Goal: Task Accomplishment & Management: Use online tool/utility

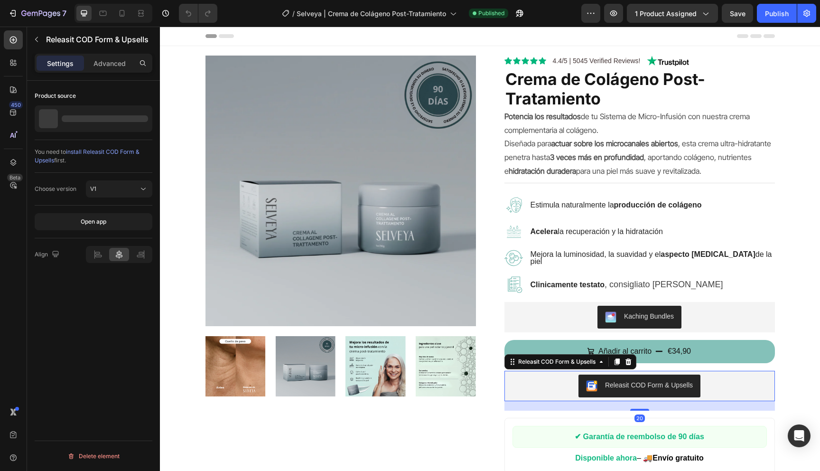
click at [540, 379] on div "Releasit COD Form & Upsells" at bounding box center [639, 385] width 263 height 23
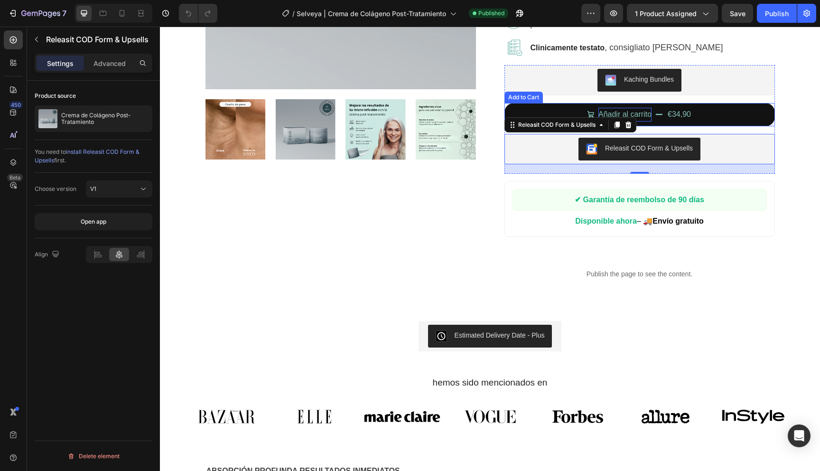
click at [613, 112] on div "Añadir al carrito" at bounding box center [624, 115] width 53 height 14
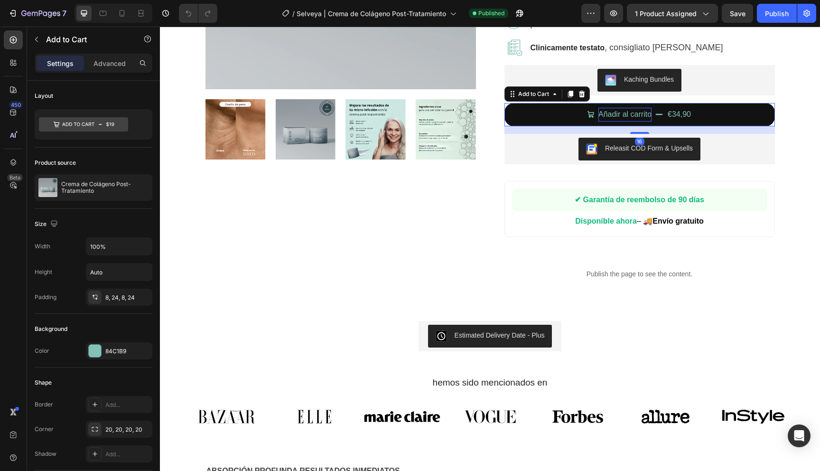
click at [613, 112] on div "Añadir al carrito" at bounding box center [624, 115] width 53 height 14
click at [613, 112] on p "Añadir al carrito" at bounding box center [624, 115] width 53 height 14
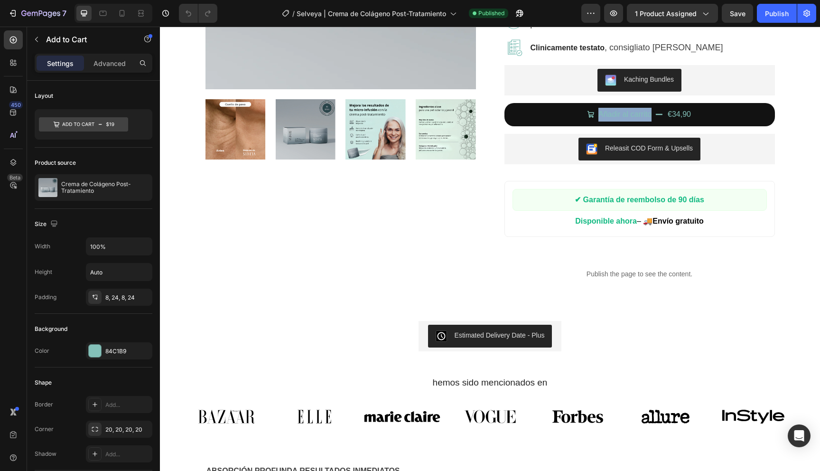
click at [658, 114] on icon "Añadir al carrito" at bounding box center [659, 114] width 7 height 1
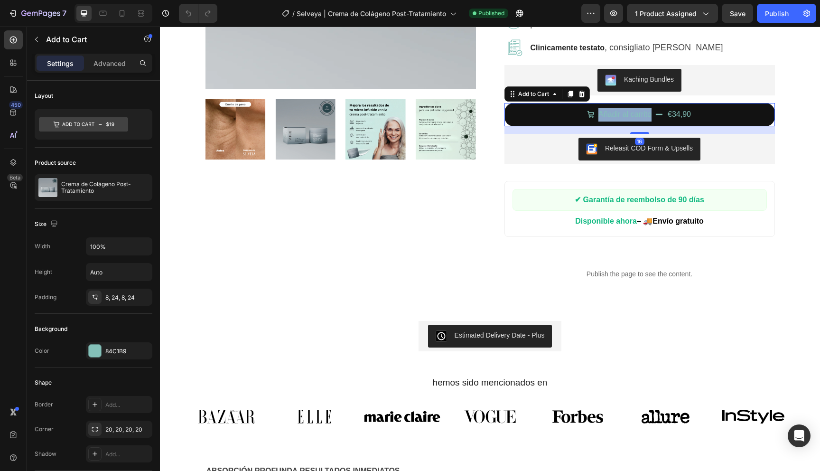
click at [711, 113] on button "Añadir al carrito €34,90" at bounding box center [639, 114] width 270 height 23
click at [681, 112] on div "€34,90" at bounding box center [679, 115] width 25 height 16
click at [590, 116] on icon "Añadir al carrito" at bounding box center [590, 114] width 7 height 7
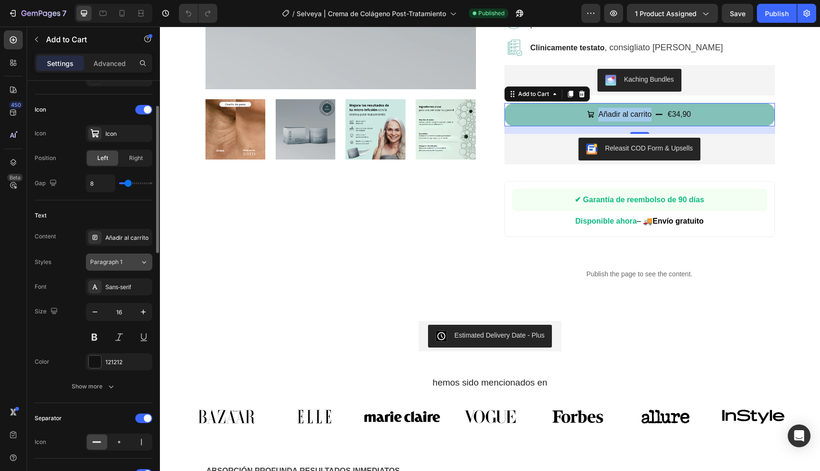
scroll to position [386, 0]
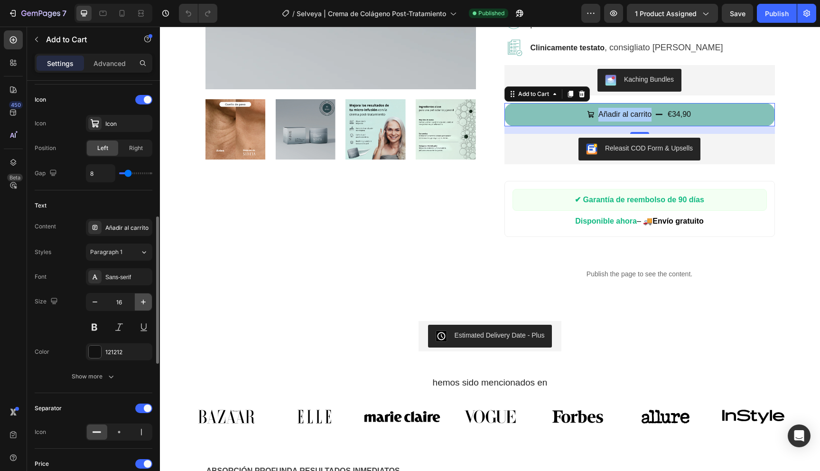
click at [142, 301] on icon "button" at bounding box center [143, 301] width 5 height 5
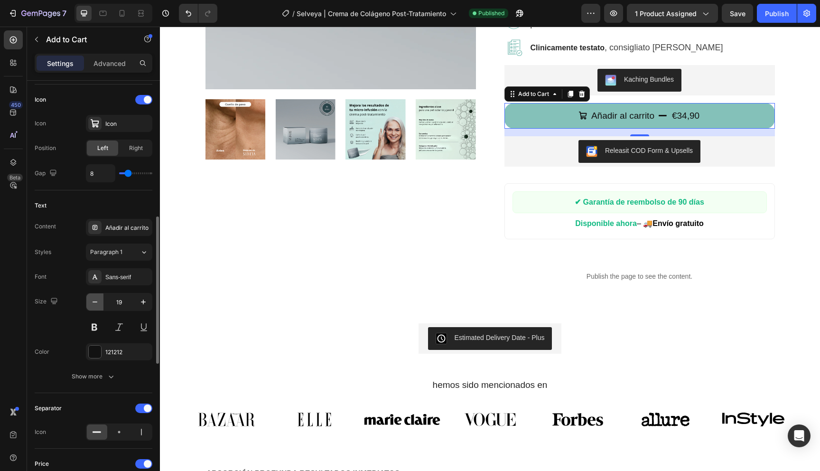
click at [88, 298] on button "button" at bounding box center [94, 301] width 17 height 17
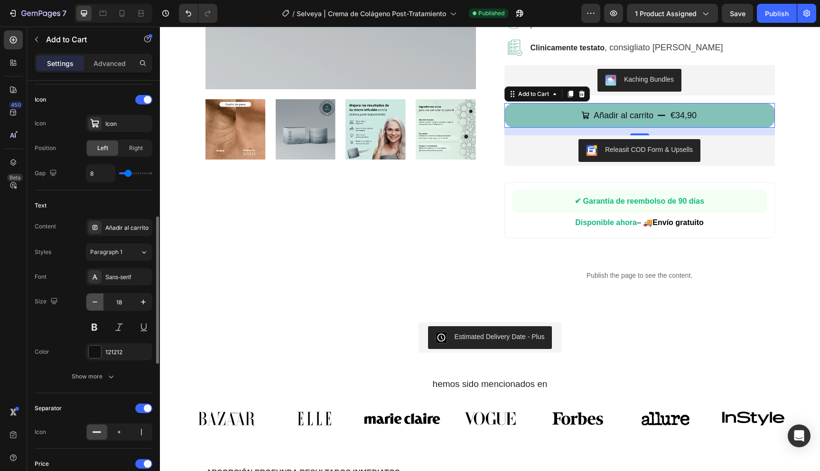
click at [88, 298] on button "button" at bounding box center [94, 301] width 17 height 17
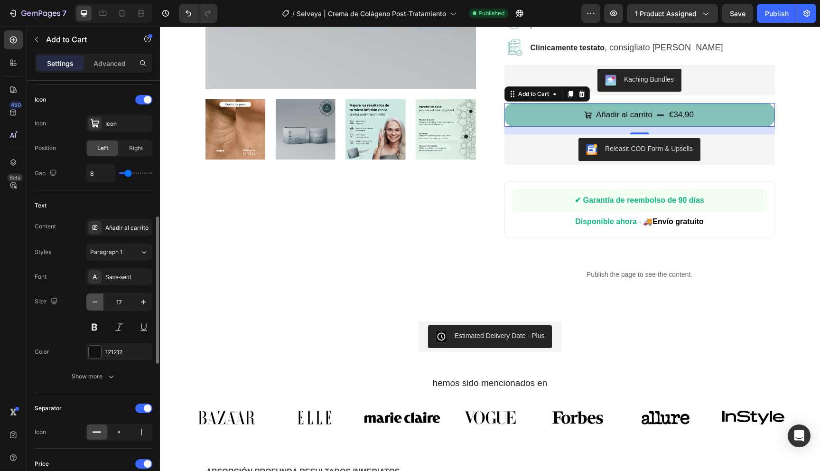
click at [89, 299] on button "button" at bounding box center [94, 301] width 17 height 17
click at [95, 299] on icon "button" at bounding box center [94, 301] width 9 height 9
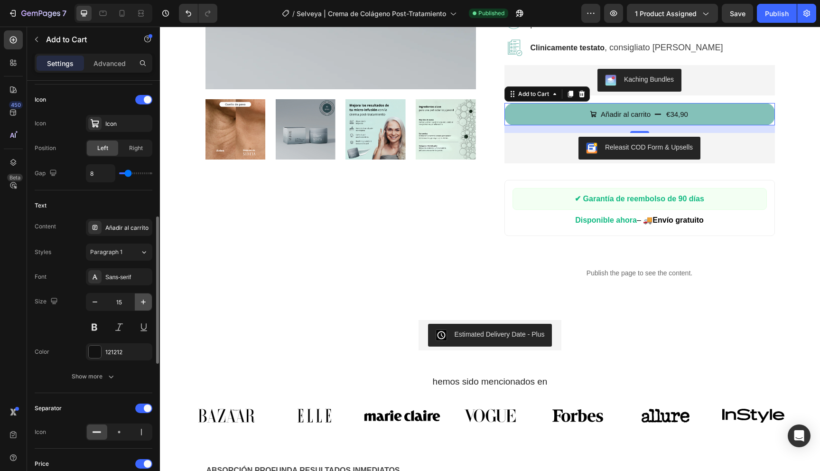
click at [139, 305] on icon "button" at bounding box center [143, 301] width 9 height 9
type input "16"
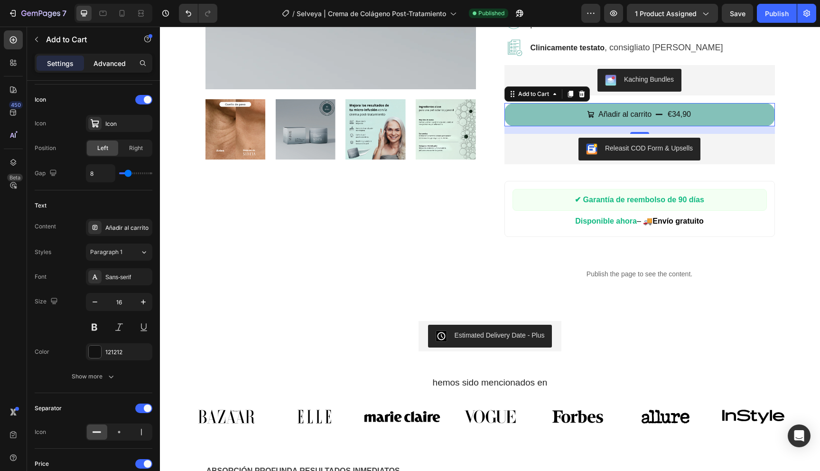
click at [105, 61] on p "Advanced" at bounding box center [109, 63] width 32 height 10
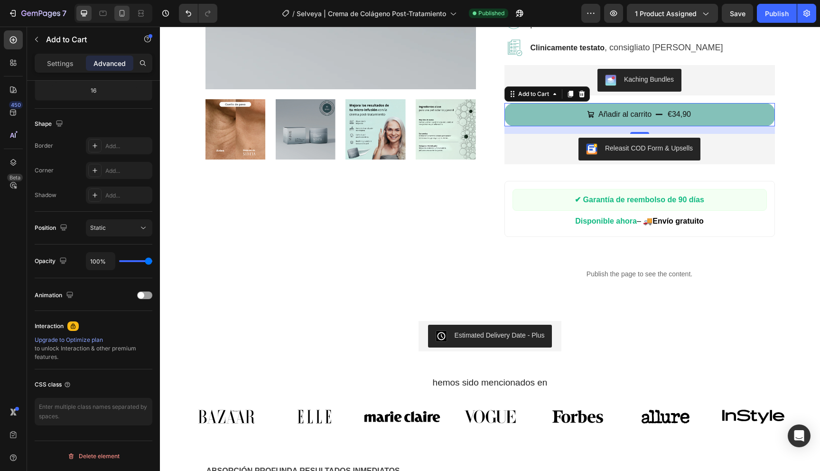
click at [123, 11] on icon at bounding box center [121, 13] width 9 height 9
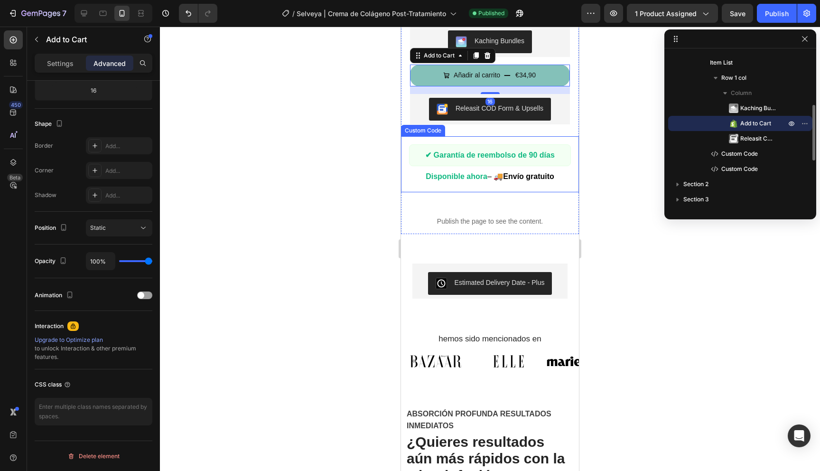
scroll to position [505, 0]
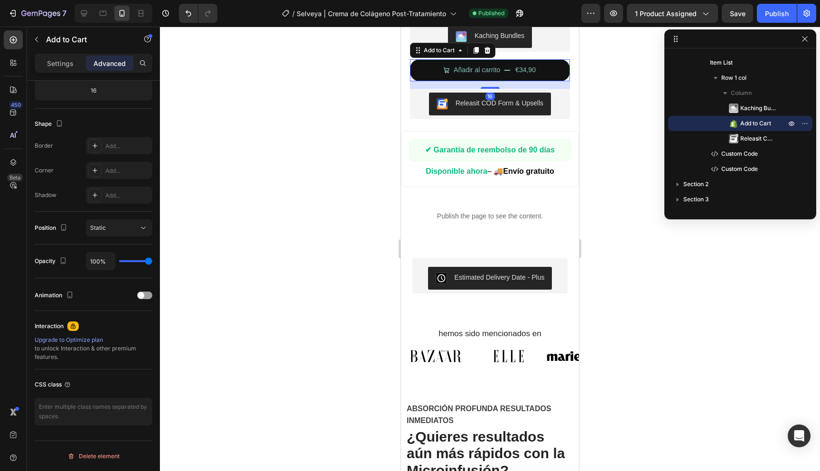
click at [429, 69] on button "Añadir al carrito €34,90" at bounding box center [490, 69] width 160 height 21
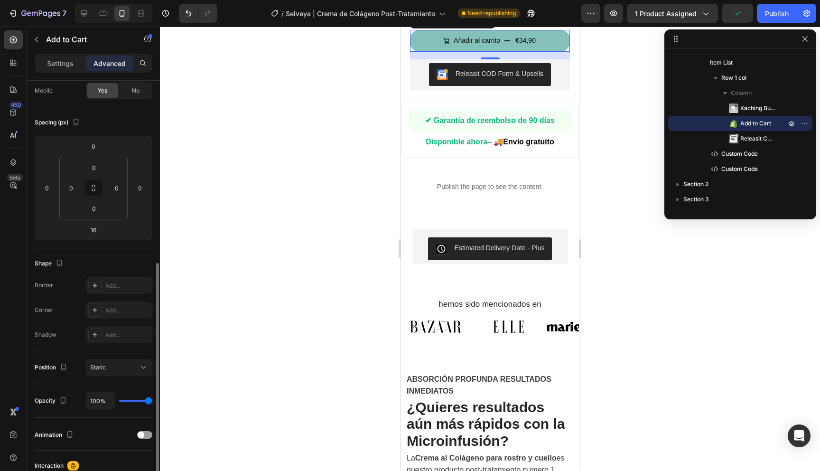
scroll to position [0, 0]
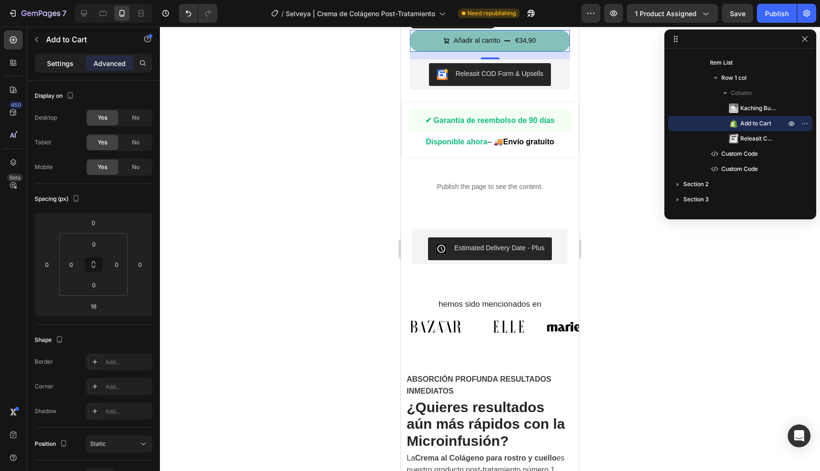
click at [64, 60] on p "Settings" at bounding box center [60, 63] width 27 height 10
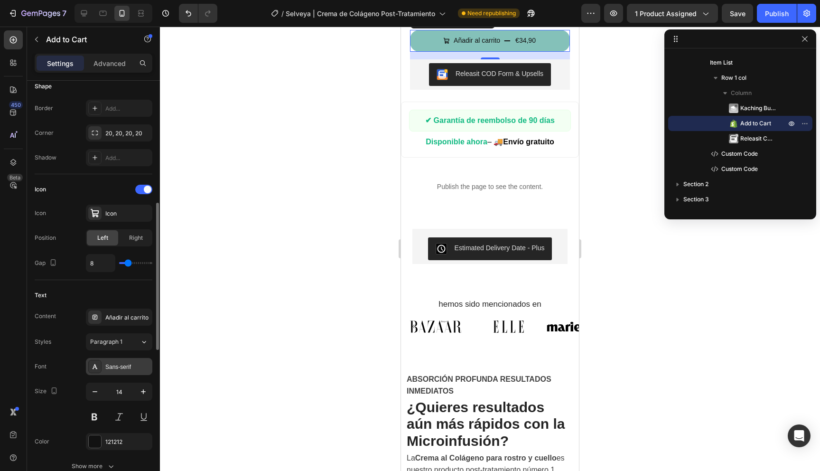
scroll to position [331, 0]
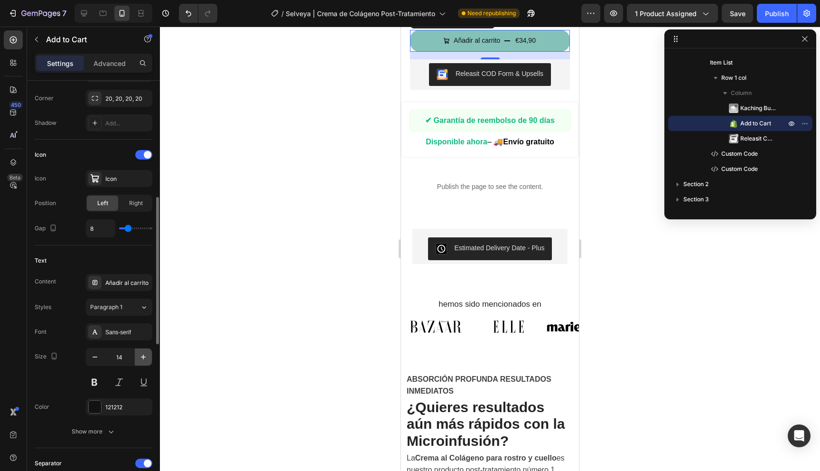
click at [140, 356] on icon "button" at bounding box center [143, 356] width 9 height 9
type input "16"
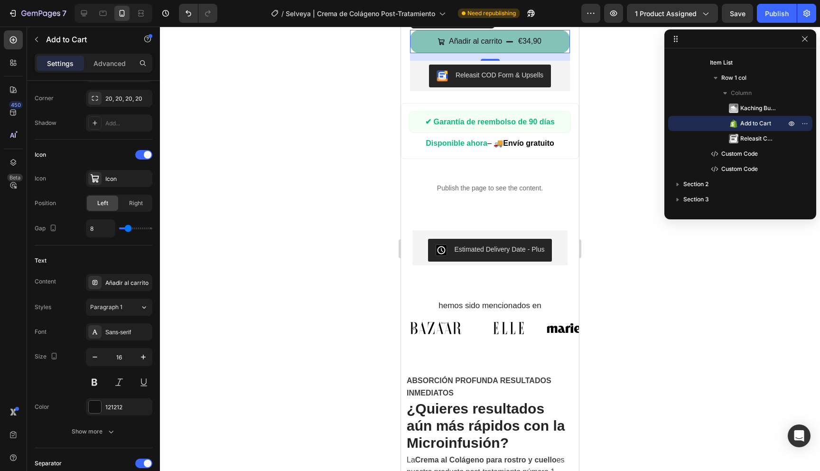
click at [298, 196] on div at bounding box center [490, 249] width 660 height 444
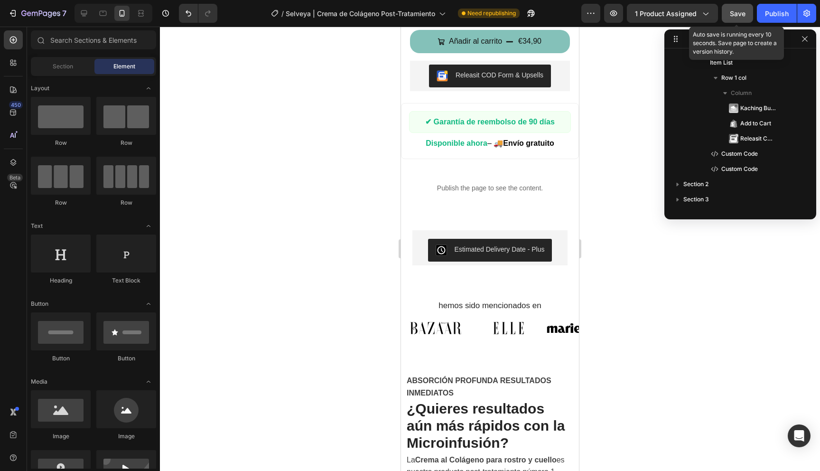
click at [735, 18] on div "Save" at bounding box center [738, 14] width 16 height 10
click at [777, 10] on div "Publish" at bounding box center [777, 14] width 24 height 10
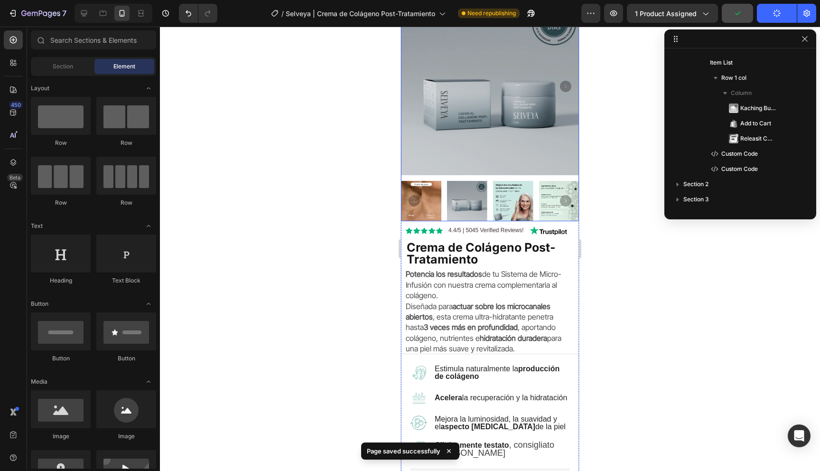
scroll to position [298, 0]
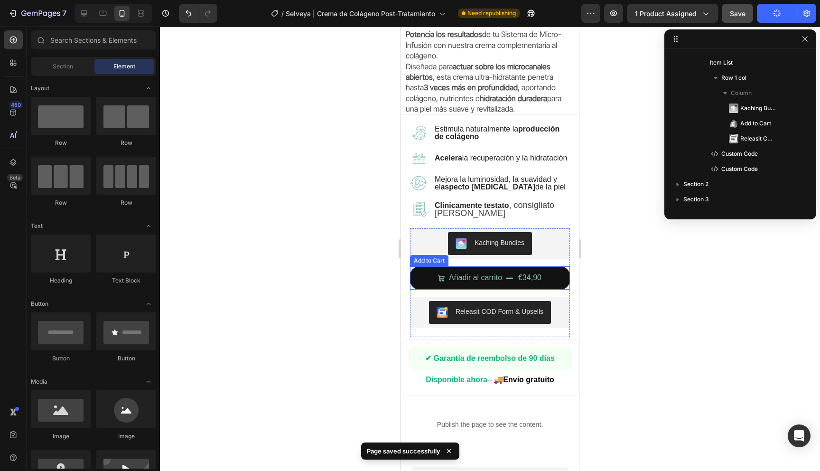
click at [432, 274] on button "Añadir al carrito €34,90" at bounding box center [490, 277] width 160 height 23
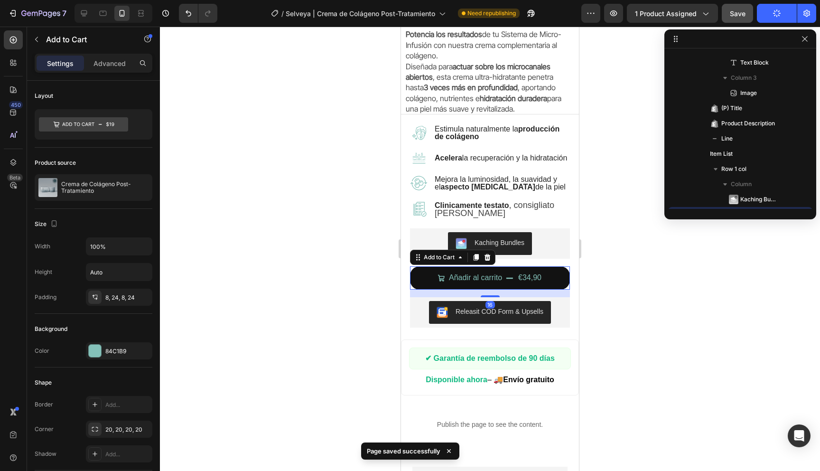
scroll to position [240, 0]
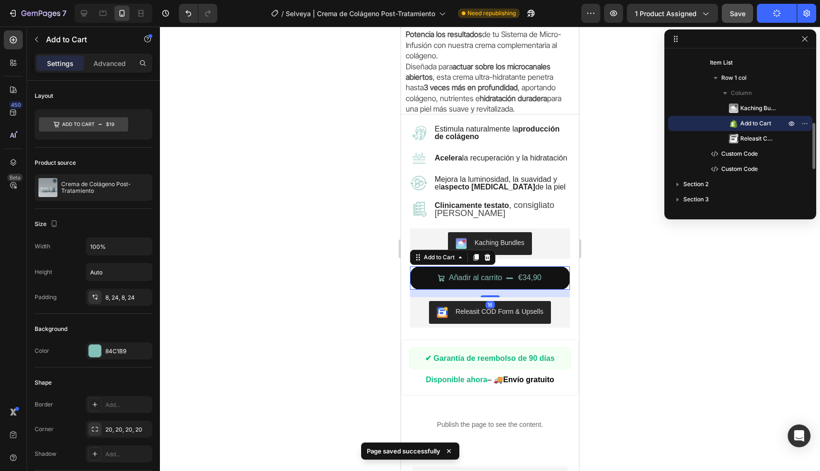
click at [432, 274] on button "Añadir al carrito €34,90" at bounding box center [490, 277] width 160 height 23
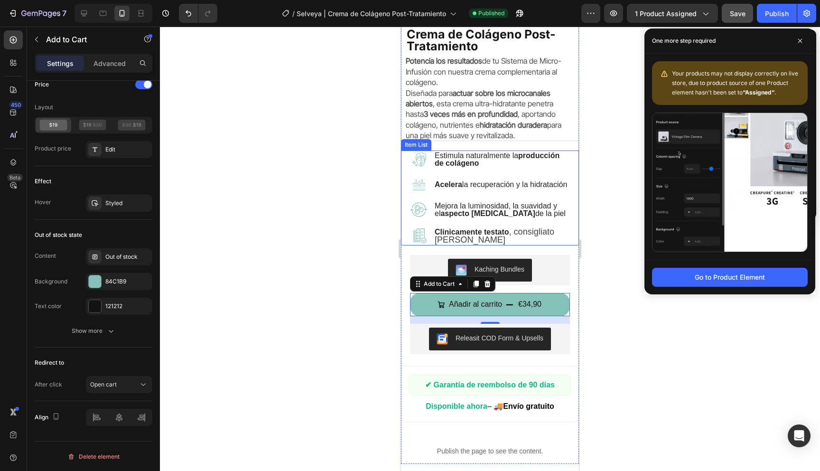
scroll to position [0, 0]
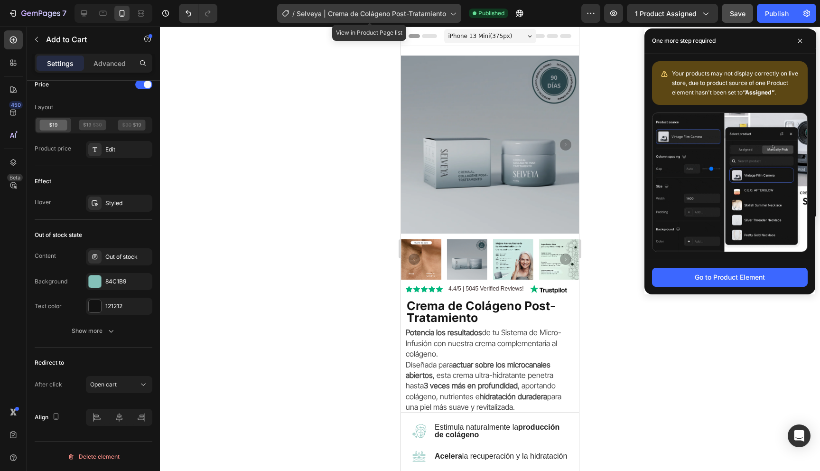
click at [355, 15] on span "Selveya | Crema de Colágeno Post-Tratamiento" at bounding box center [371, 14] width 149 height 10
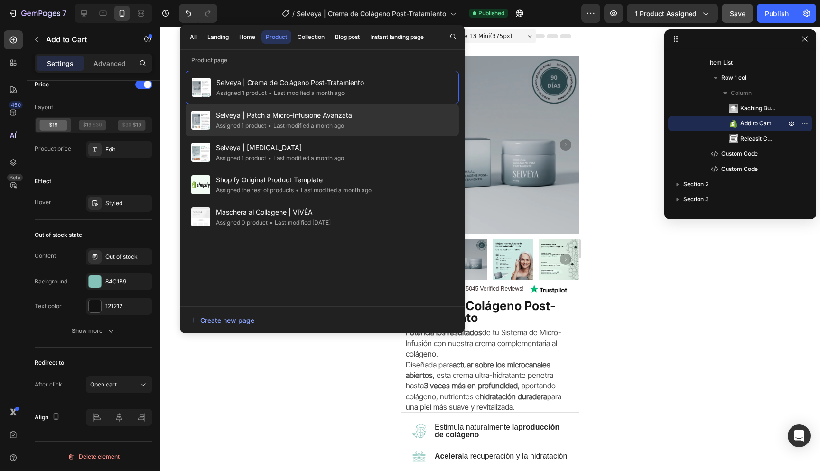
click at [268, 113] on span "Selveya | Patch a Micro-Infusione Avanzata" at bounding box center [284, 115] width 136 height 11
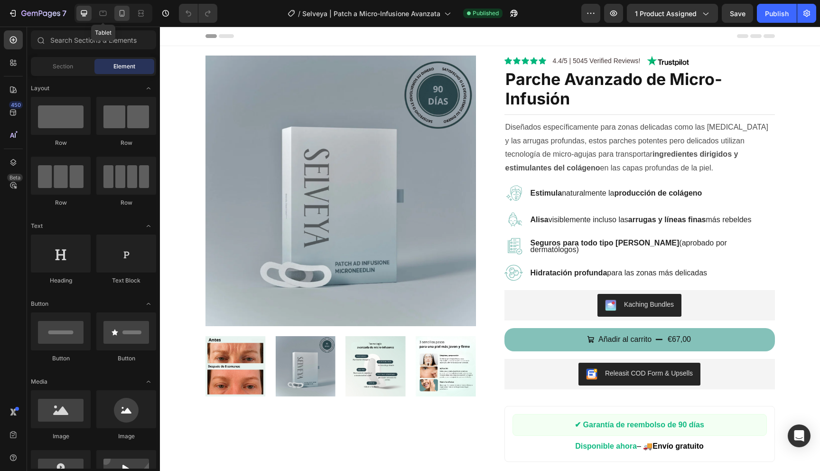
click at [118, 11] on icon at bounding box center [121, 13] width 9 height 9
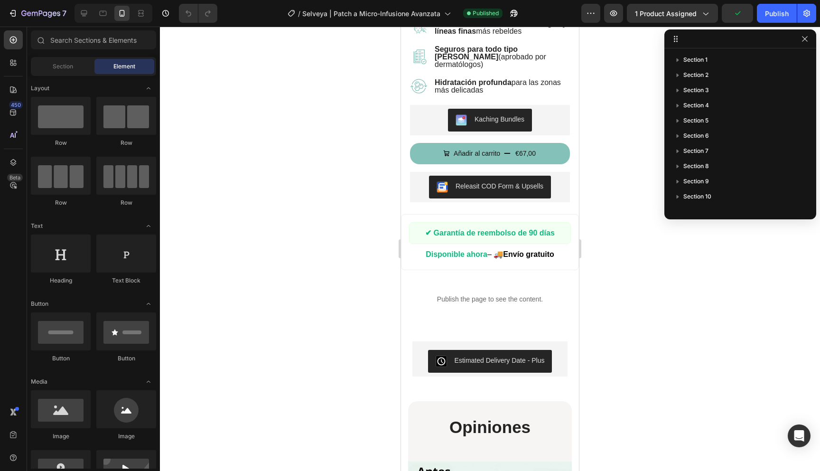
scroll to position [422, 0]
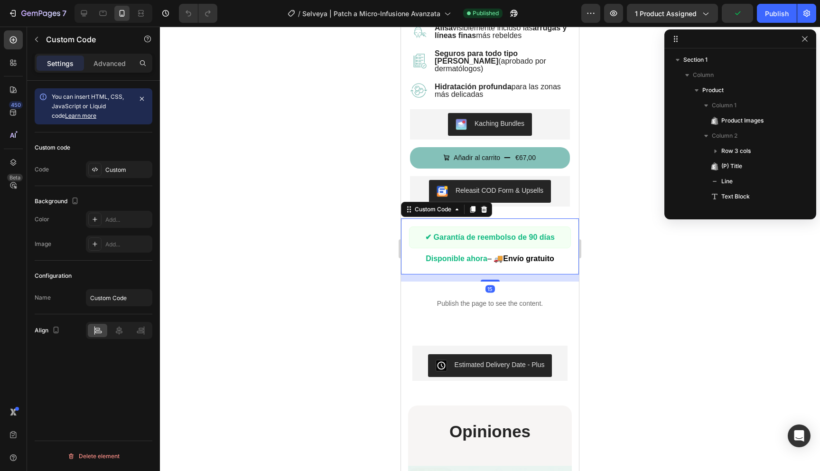
click at [531, 233] on span "✔ Garantía de reembolso de 90 días" at bounding box center [490, 237] width 130 height 8
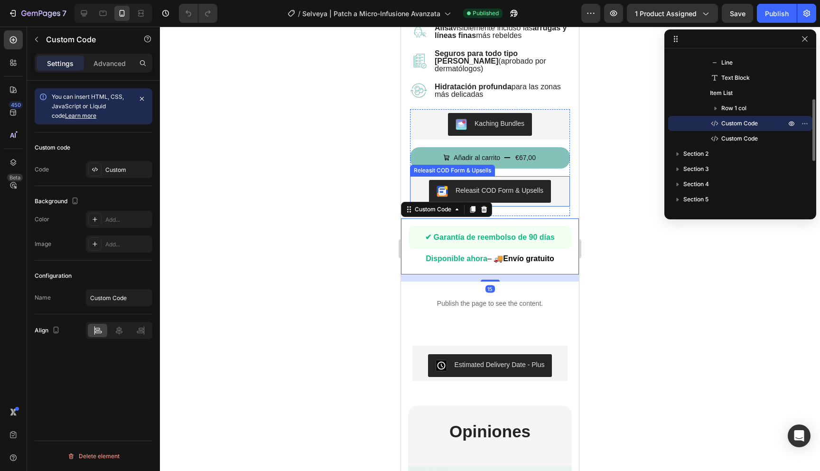
click at [537, 189] on button "Releasit COD Form & Upsells" at bounding box center [490, 191] width 122 height 23
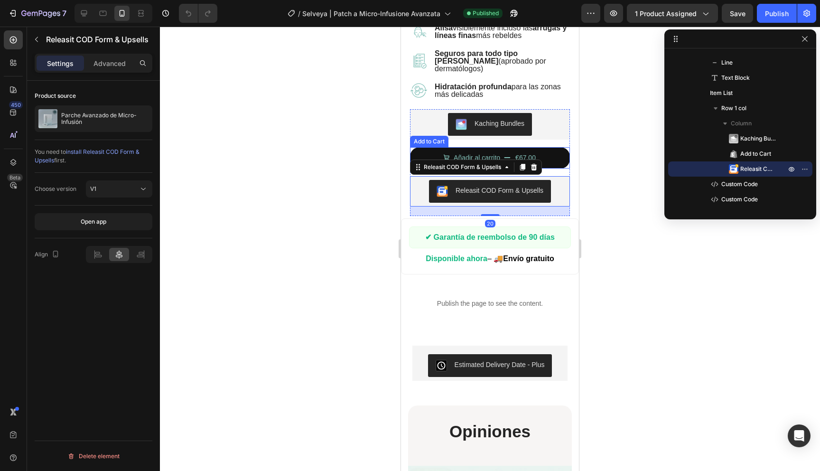
click at [537, 147] on button "Añadir al carrito €67,00" at bounding box center [490, 157] width 160 height 21
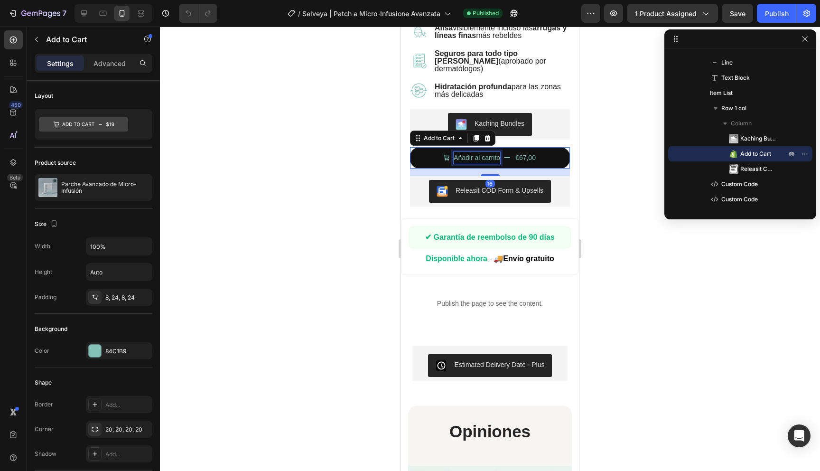
click at [465, 152] on div "Añadir al carrito" at bounding box center [477, 158] width 46 height 12
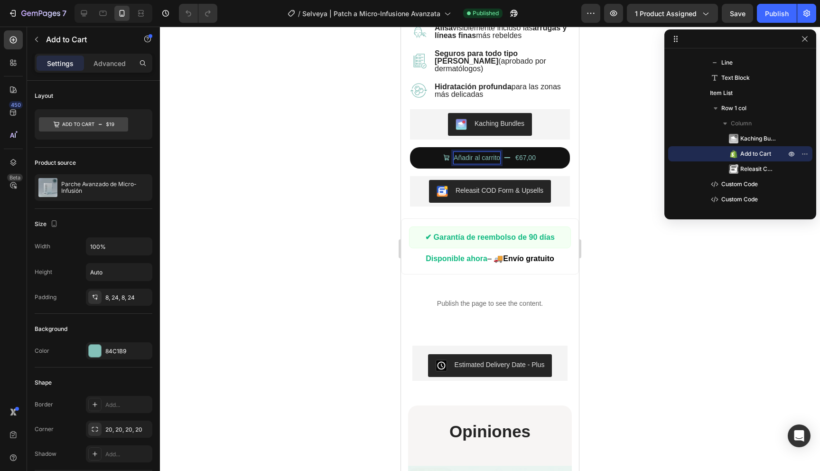
click at [424, 147] on button "Añadir al carrito €67,00" at bounding box center [490, 157] width 160 height 21
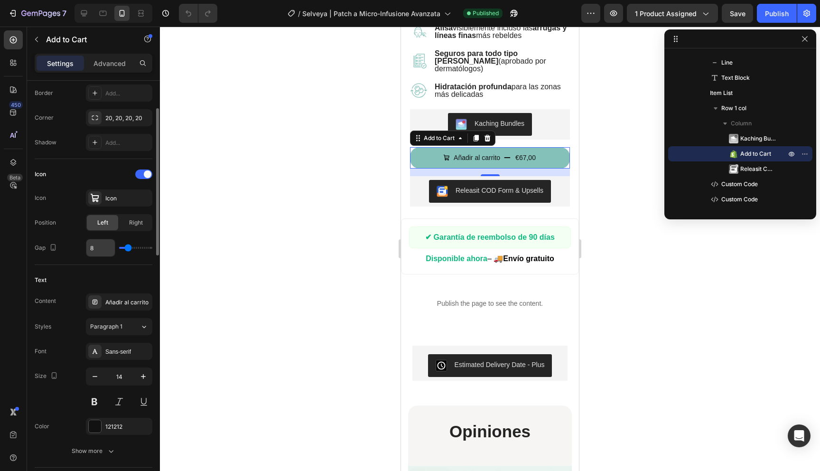
scroll to position [312, 0]
click at [139, 373] on icon "button" at bounding box center [143, 375] width 9 height 9
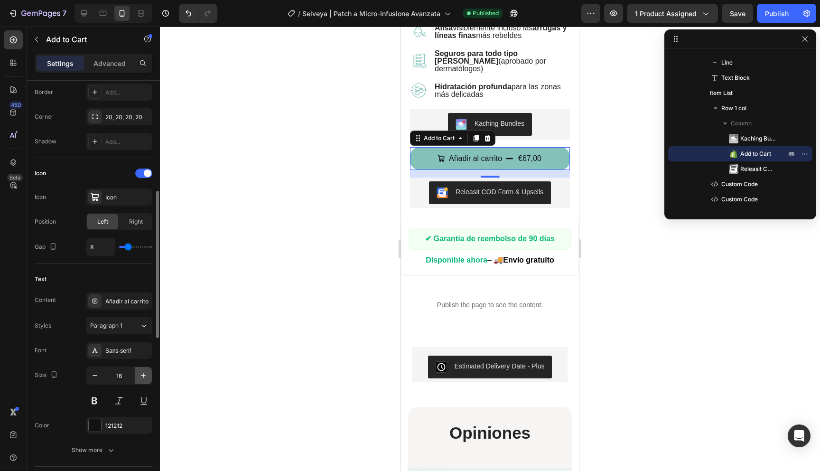
click at [139, 373] on icon "button" at bounding box center [143, 375] width 9 height 9
click at [92, 376] on icon "button" at bounding box center [94, 375] width 9 height 9
click at [139, 376] on icon "button" at bounding box center [143, 375] width 9 height 9
type input "16"
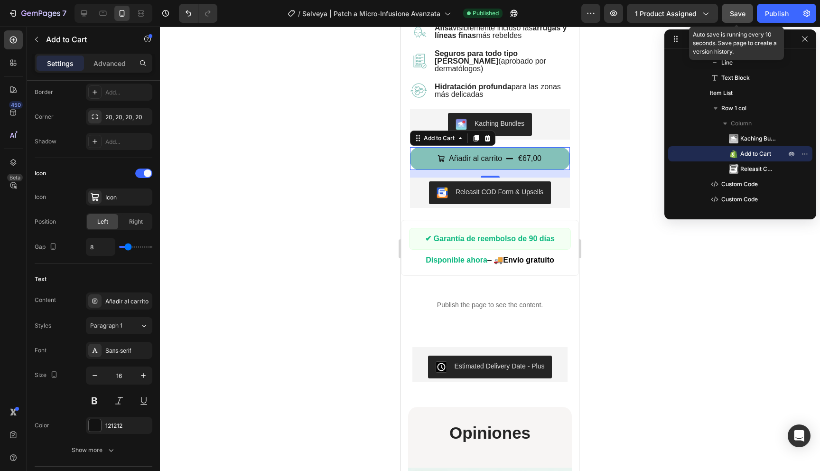
click at [747, 8] on button "Save" at bounding box center [737, 13] width 31 height 19
click at [768, 9] on div "Publish" at bounding box center [777, 14] width 24 height 10
click at [733, 11] on span "Save" at bounding box center [738, 13] width 16 height 8
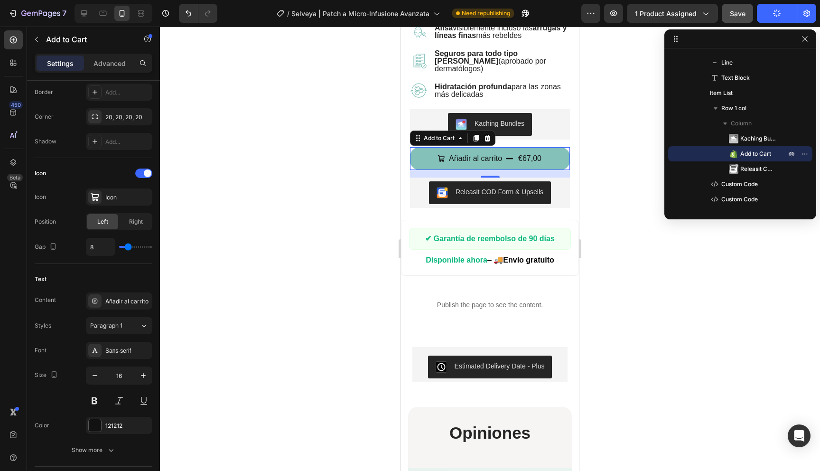
click at [735, 6] on button "Save" at bounding box center [737, 13] width 31 height 19
click at [741, 12] on span "Save" at bounding box center [738, 13] width 16 height 8
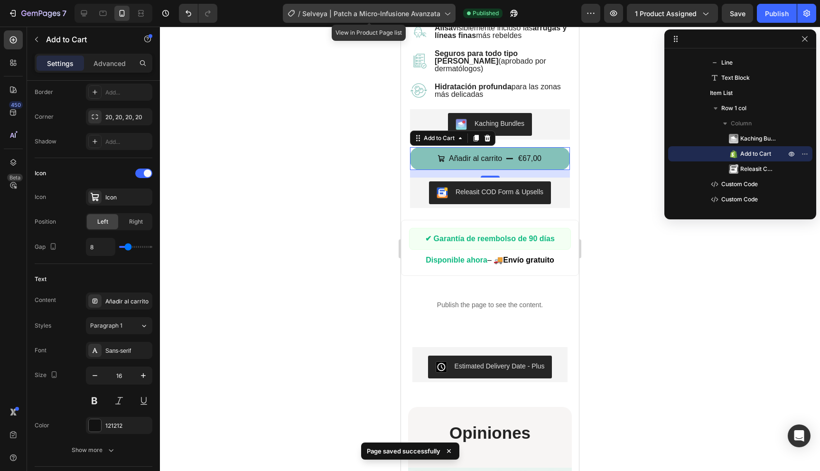
click at [311, 15] on span "Selveya | Patch a Micro-Infusione Avanzata" at bounding box center [371, 14] width 138 height 10
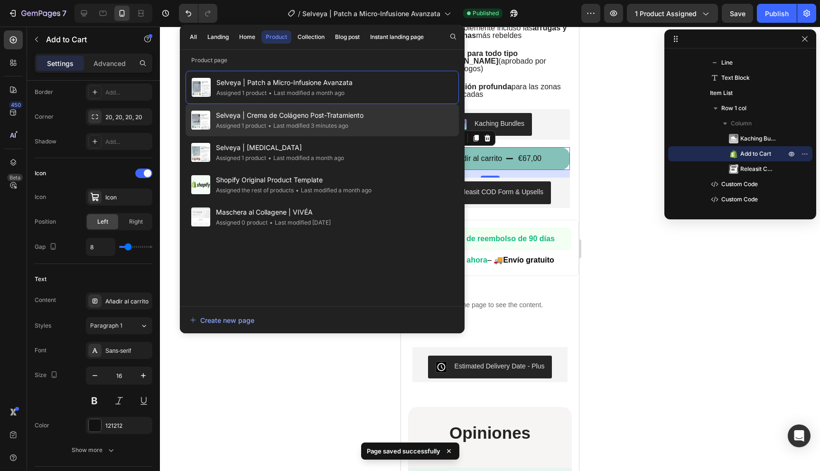
click at [272, 126] on div "• Last modified 3 minutes ago" at bounding box center [307, 125] width 82 height 9
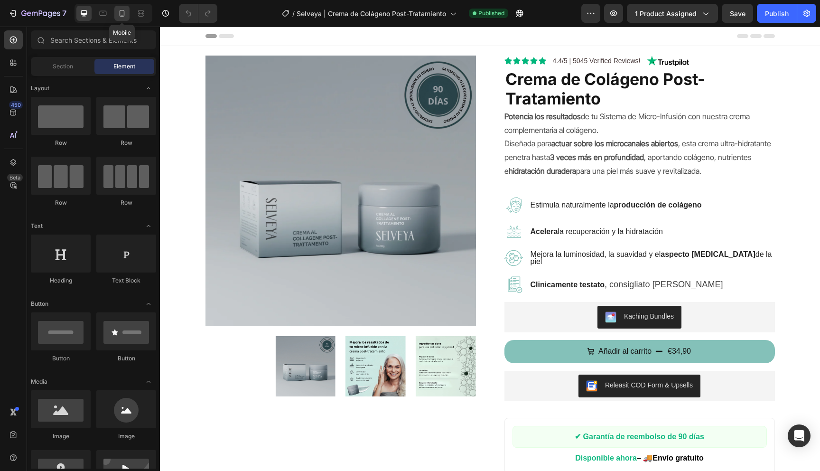
click at [122, 10] on icon at bounding box center [122, 13] width 5 height 7
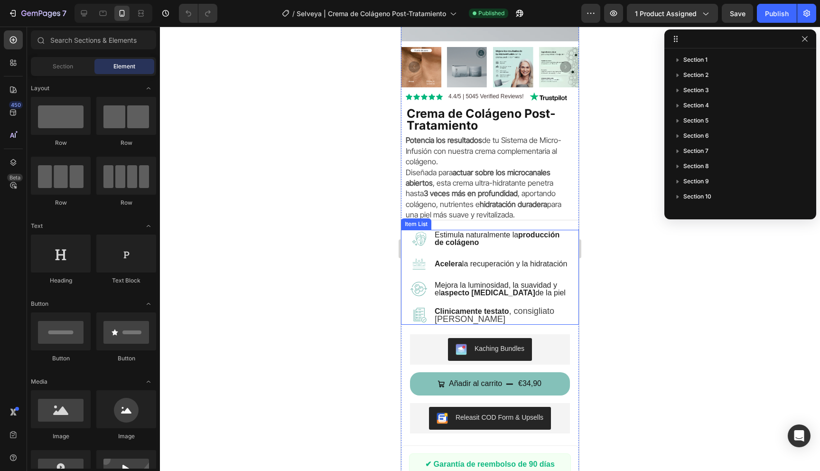
scroll to position [270, 0]
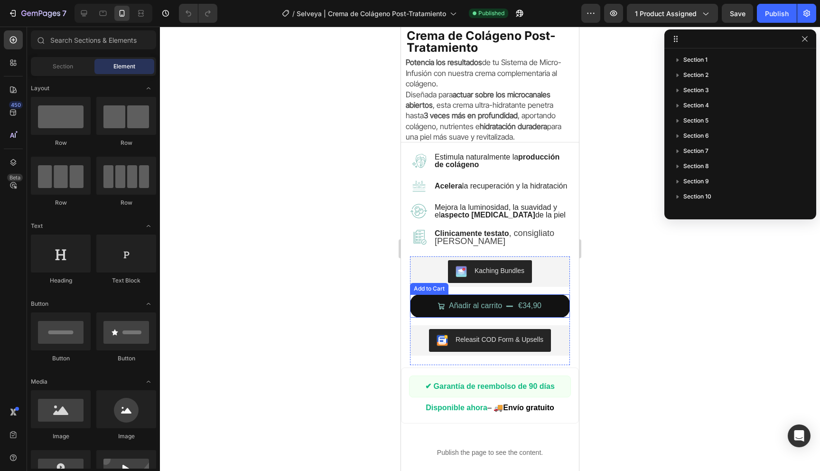
click at [439, 310] on icon "Añadir al carrito" at bounding box center [441, 306] width 8 height 8
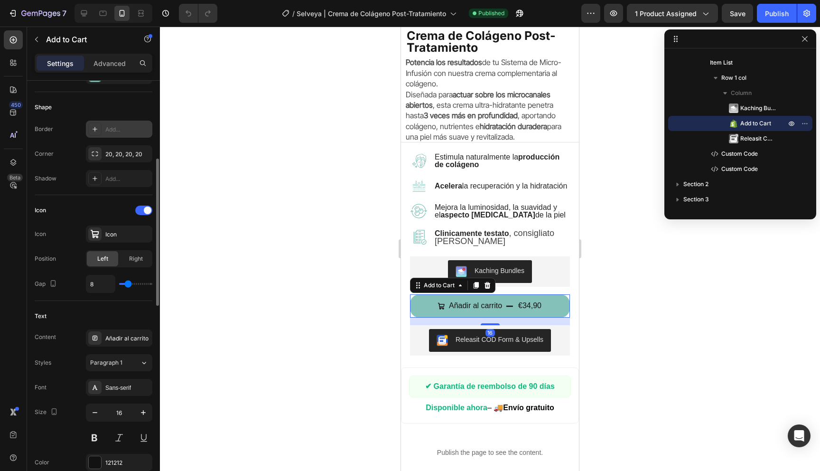
scroll to position [291, 0]
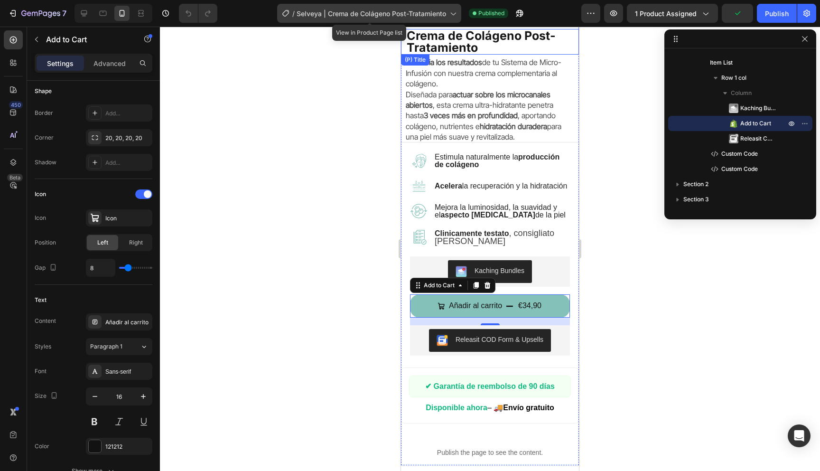
click at [437, 19] on div "/ Selveya | Crema de Colágeno Post-Tratamiento" at bounding box center [369, 13] width 184 height 19
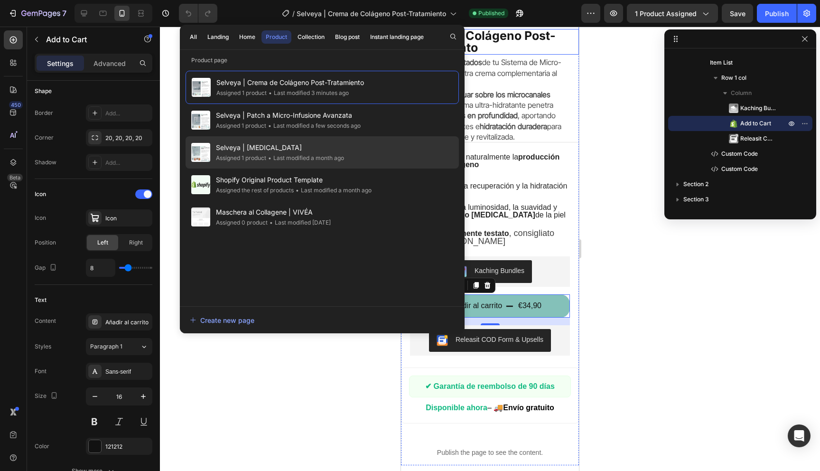
click at [318, 154] on div "• Last modified a month ago" at bounding box center [305, 157] width 78 height 9
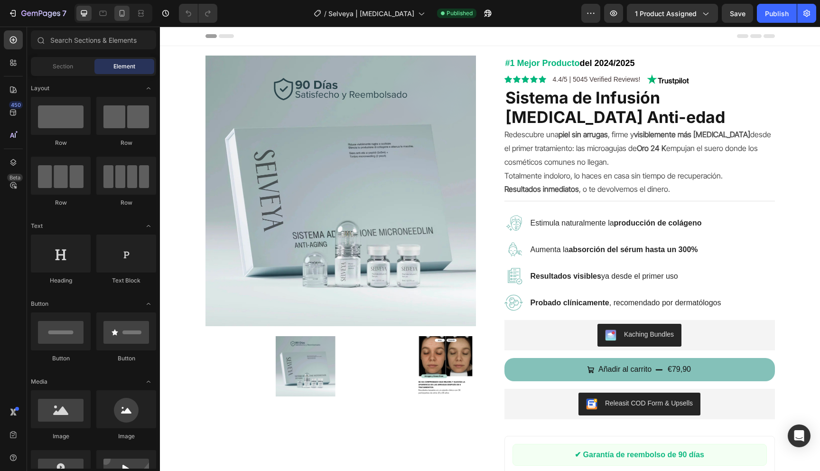
click at [115, 19] on div at bounding box center [121, 13] width 15 height 15
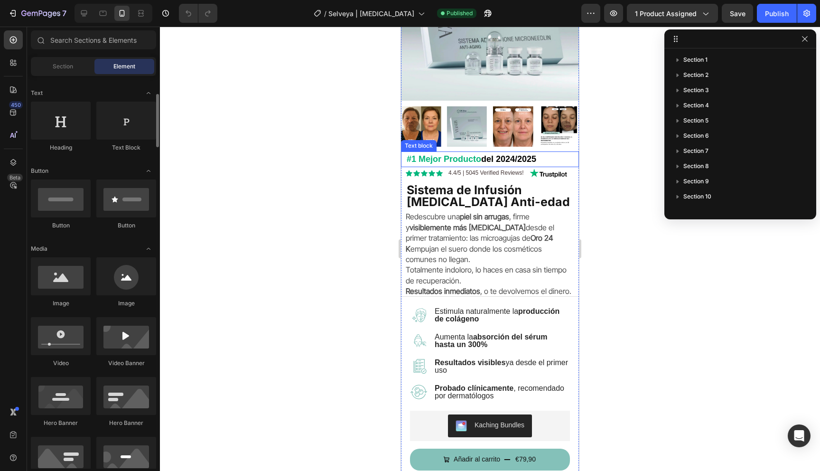
scroll to position [292, 0]
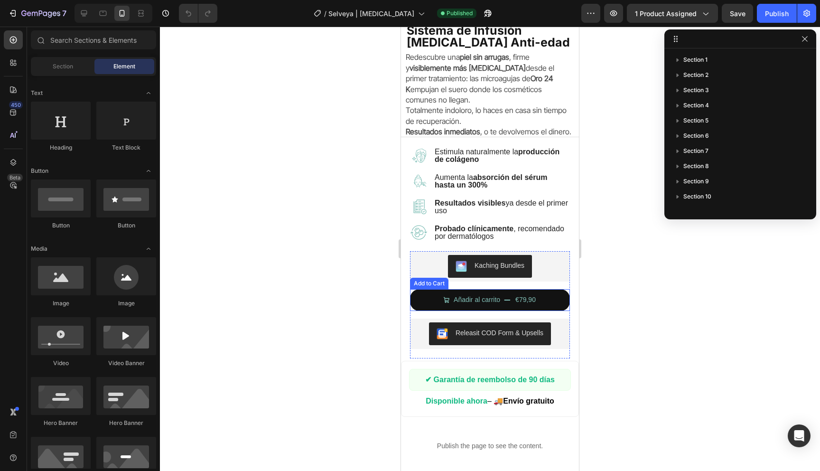
click at [559, 292] on button "Añadir al carrito €79,90" at bounding box center [490, 299] width 160 height 21
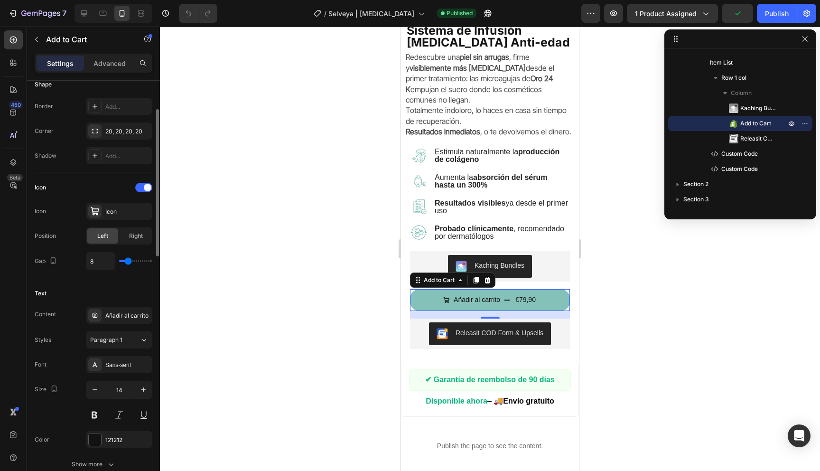
scroll to position [298, 0]
click at [141, 386] on icon "button" at bounding box center [143, 389] width 9 height 9
type input "16"
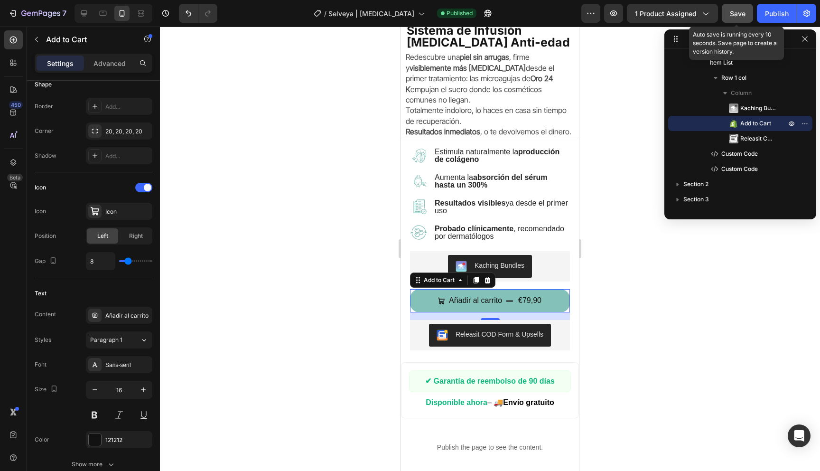
click at [732, 15] on span "Save" at bounding box center [738, 13] width 16 height 8
click at [767, 15] on div "Publish" at bounding box center [777, 14] width 24 height 10
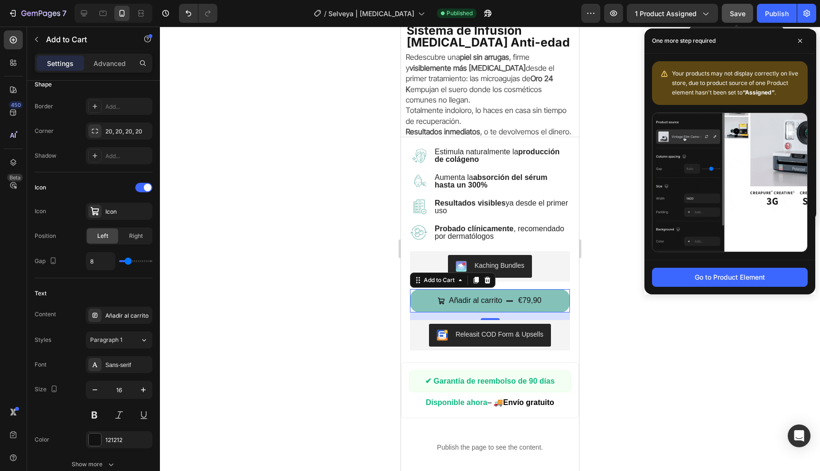
click at [738, 19] on button "Save" at bounding box center [737, 13] width 31 height 19
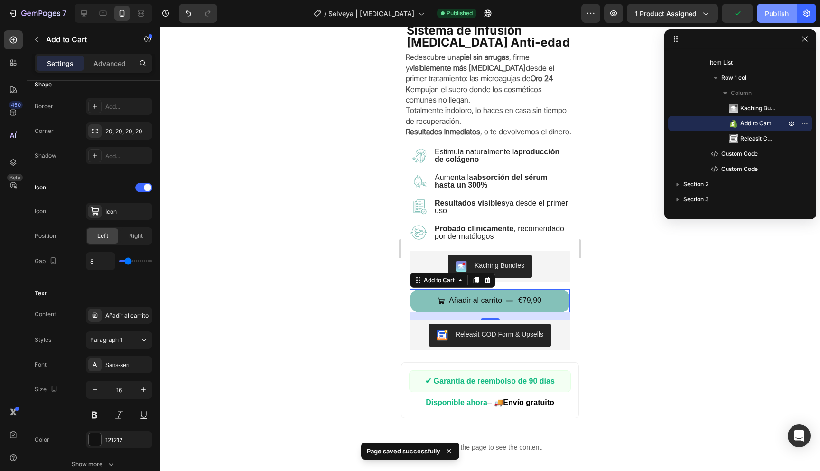
click at [769, 14] on div "Publish" at bounding box center [777, 14] width 24 height 10
click at [333, 198] on div at bounding box center [490, 249] width 660 height 444
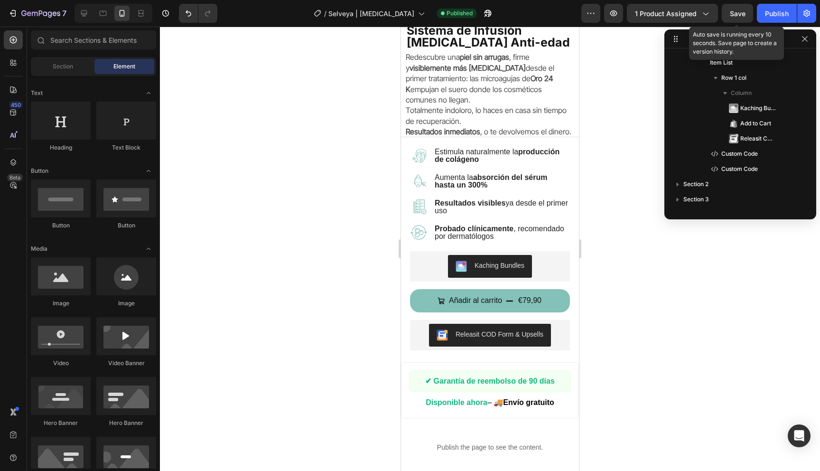
click at [734, 9] on span "Save" at bounding box center [738, 13] width 16 height 8
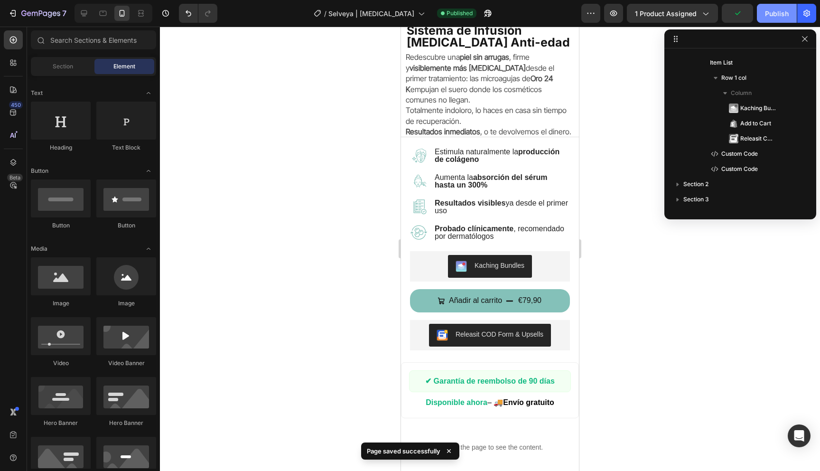
click at [778, 9] on div "Publish" at bounding box center [777, 14] width 24 height 10
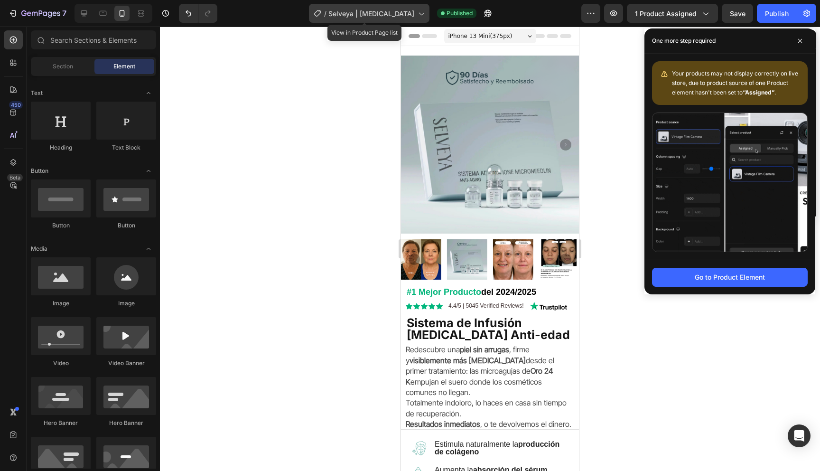
click at [347, 13] on span "Selveya | [MEDICAL_DATA]" at bounding box center [371, 14] width 86 height 10
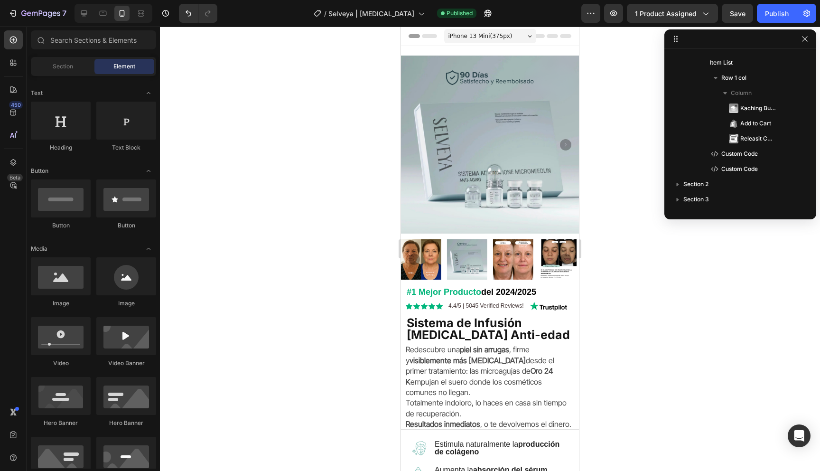
click at [609, 88] on div at bounding box center [490, 249] width 660 height 444
click at [734, 12] on span "Save" at bounding box center [738, 13] width 16 height 8
click at [780, 13] on div "Publish" at bounding box center [777, 14] width 24 height 10
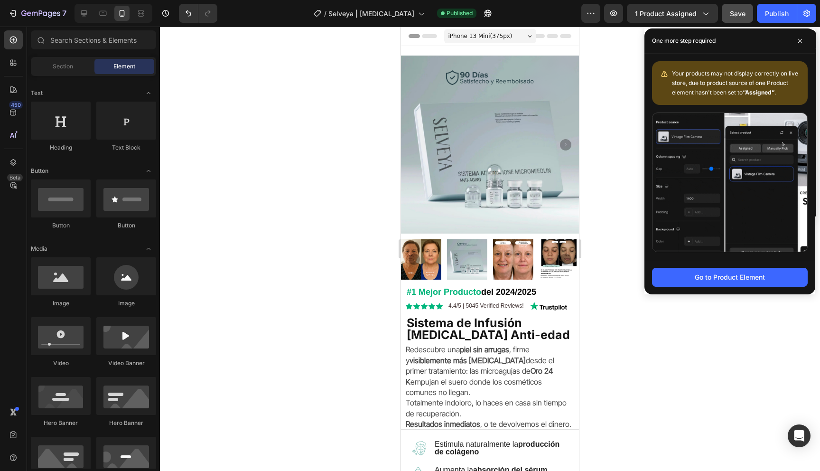
click at [728, 9] on button "Save" at bounding box center [737, 13] width 31 height 19
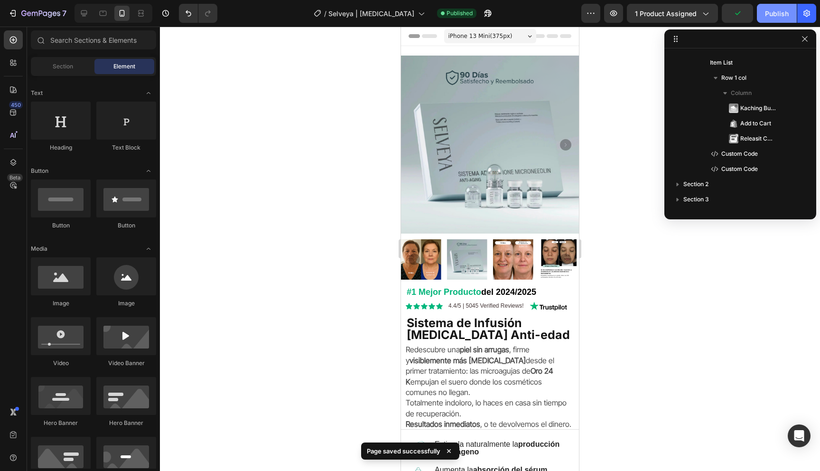
click at [780, 17] on div "Publish" at bounding box center [777, 14] width 24 height 10
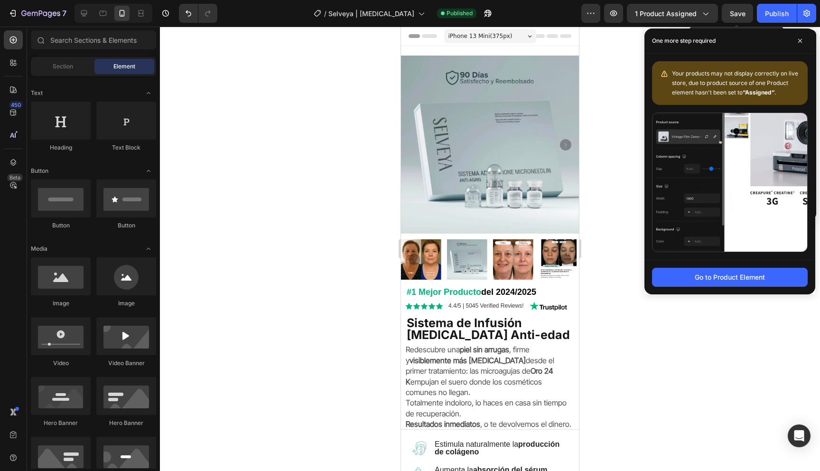
click at [736, 9] on span "Save" at bounding box center [738, 13] width 16 height 8
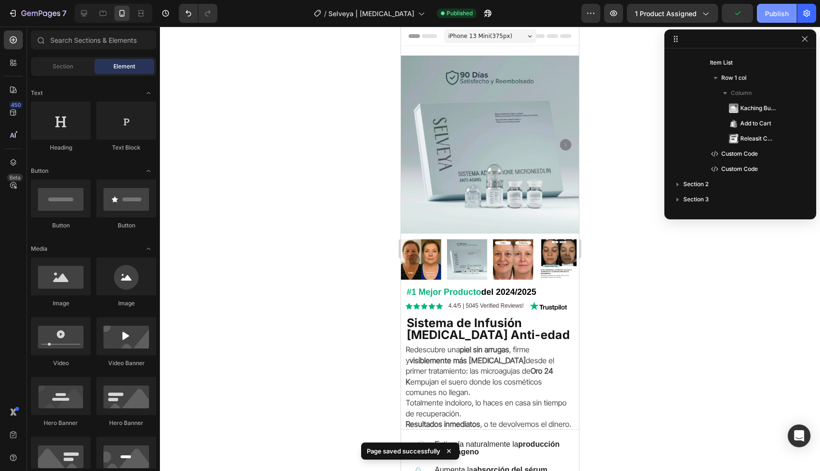
click at [778, 12] on div "Publish" at bounding box center [777, 14] width 24 height 10
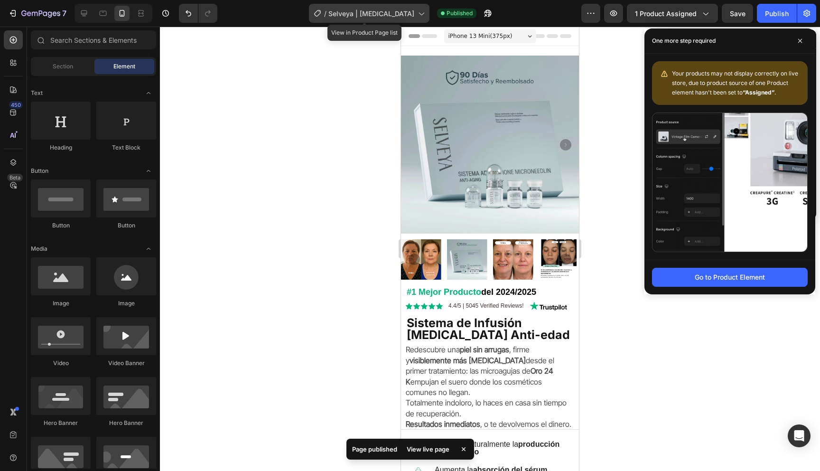
click at [334, 17] on span "Selveya | [MEDICAL_DATA]" at bounding box center [371, 14] width 86 height 10
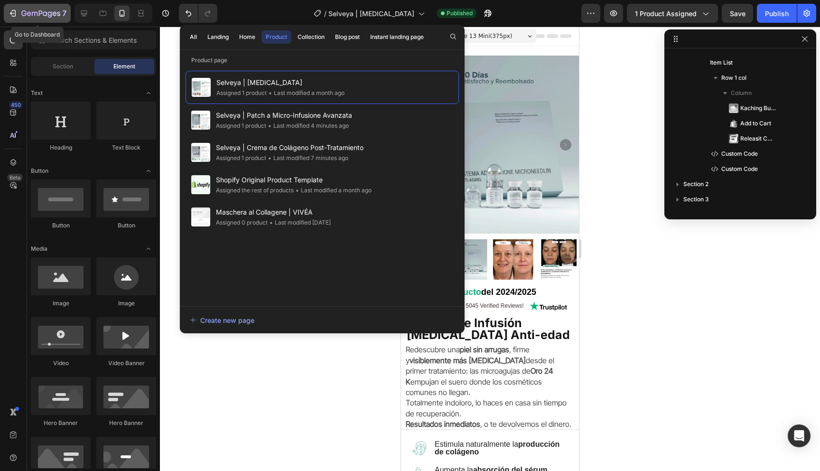
click at [28, 16] on icon "button" at bounding box center [40, 14] width 39 height 8
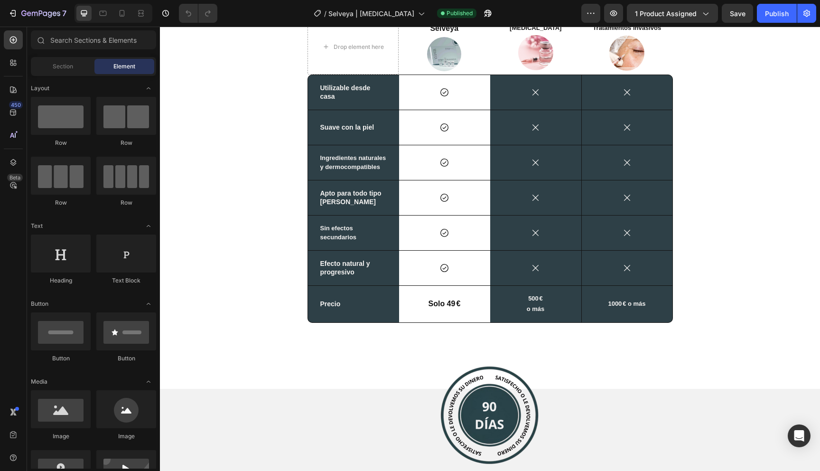
scroll to position [2144, 0]
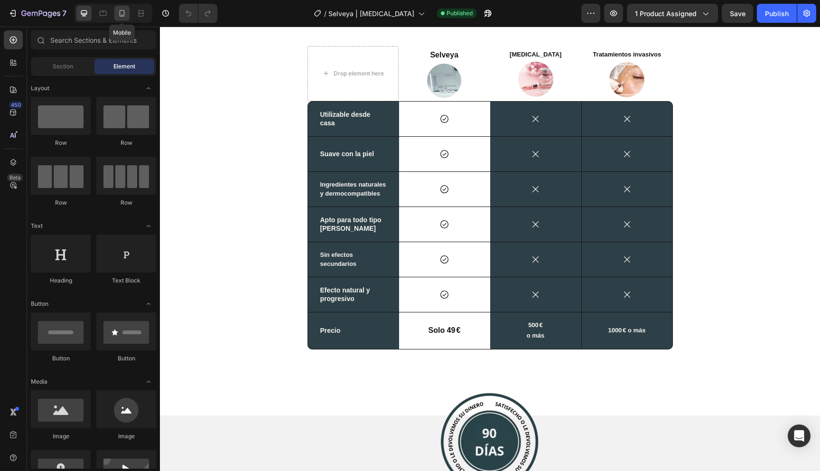
click at [117, 7] on div at bounding box center [121, 13] width 15 height 15
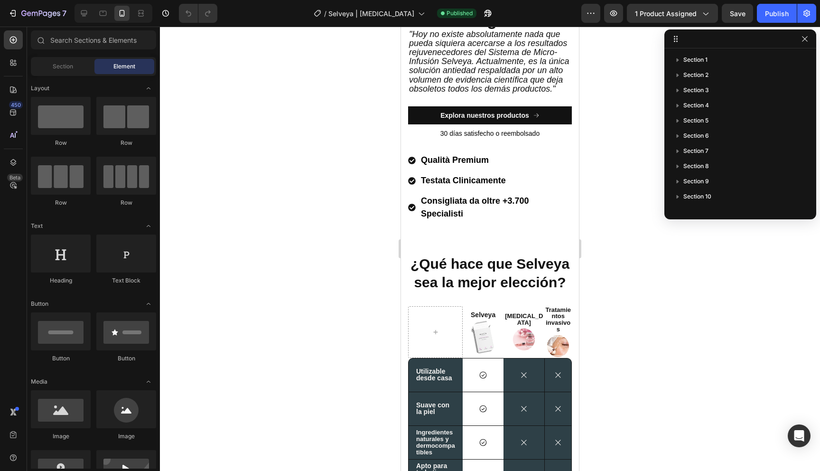
scroll to position [1890, 0]
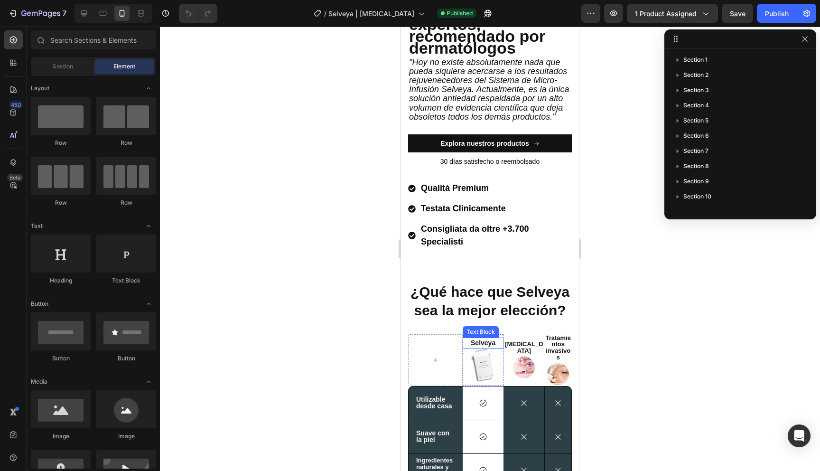
click at [478, 345] on p "Selveya" at bounding box center [483, 342] width 39 height 9
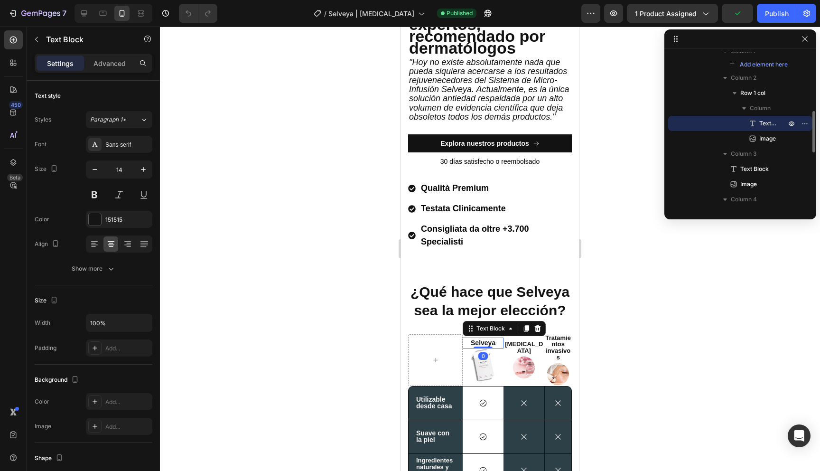
click at [330, 335] on div at bounding box center [490, 249] width 660 height 444
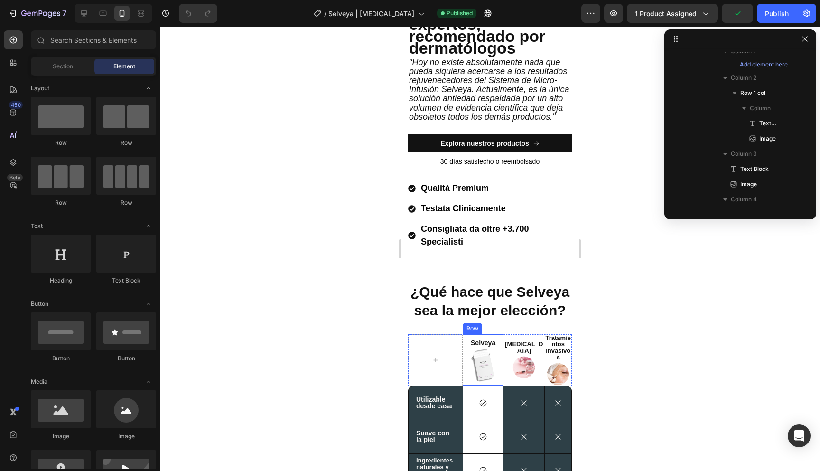
click at [520, 346] on strong "[MEDICAL_DATA]" at bounding box center [524, 347] width 38 height 14
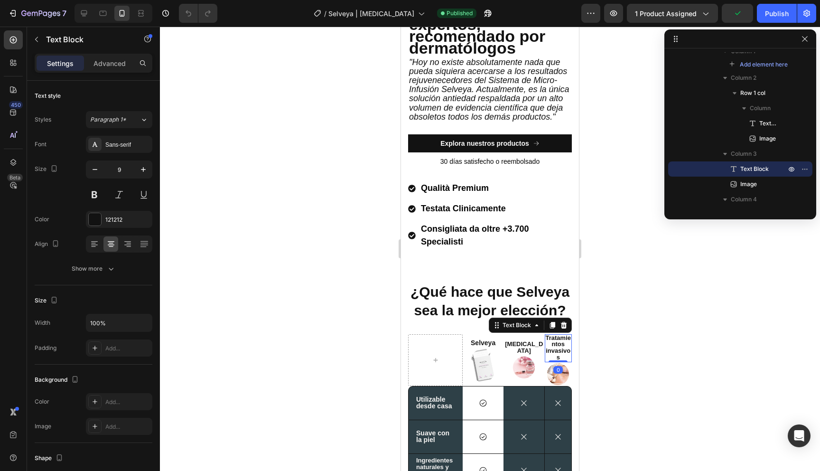
click at [569, 350] on strong "Tratamientos invasivos" at bounding box center [558, 347] width 25 height 27
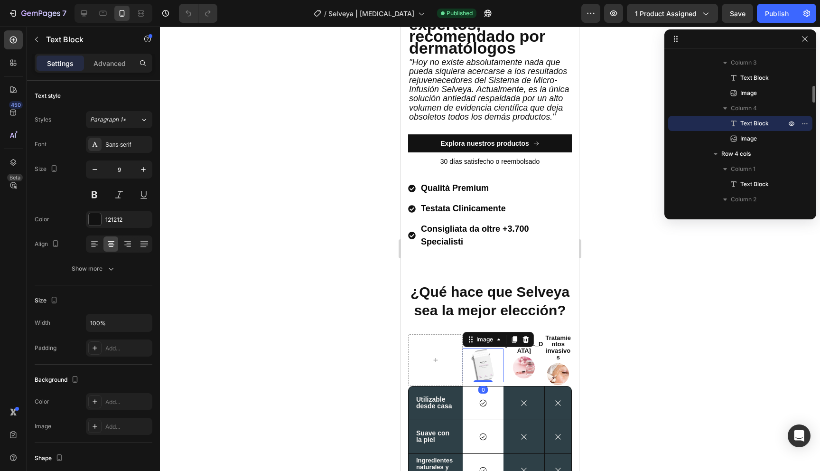
click at [481, 354] on img at bounding box center [483, 365] width 24 height 34
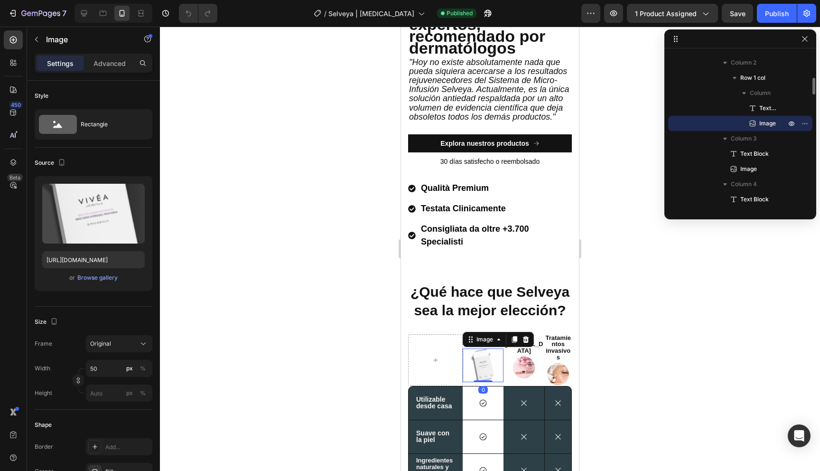
click at [487, 360] on img at bounding box center [483, 365] width 24 height 34
click at [84, 276] on div "Browse gallery" at bounding box center [97, 277] width 40 height 9
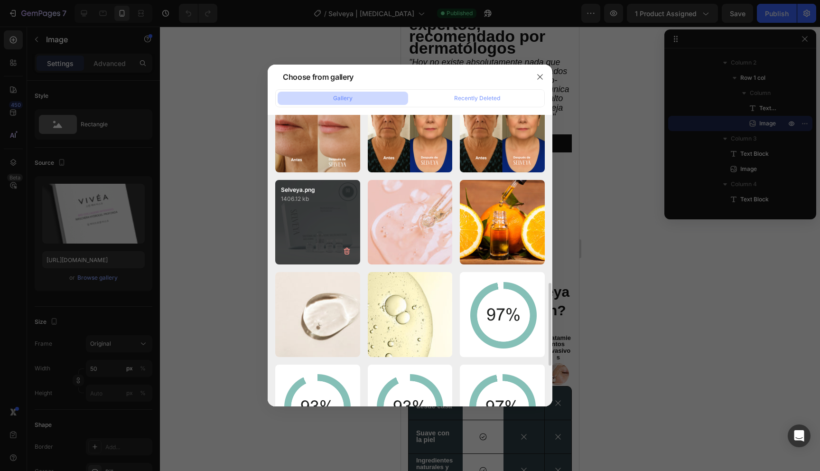
scroll to position [732, 0]
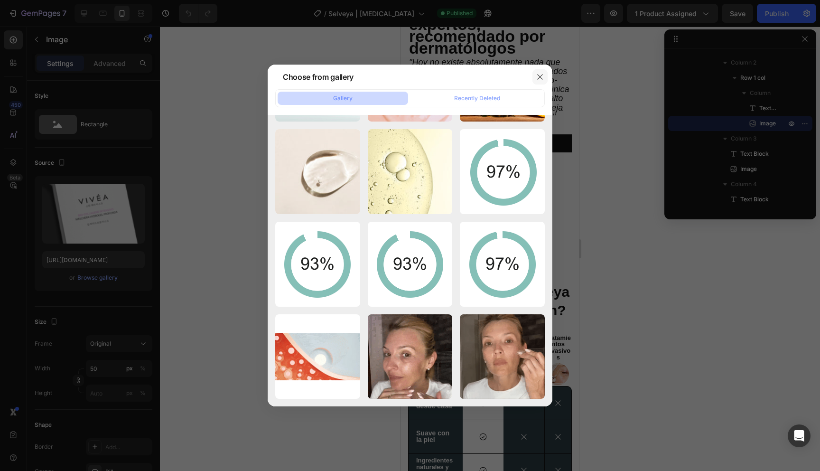
click at [538, 76] on icon "button" at bounding box center [540, 77] width 8 height 8
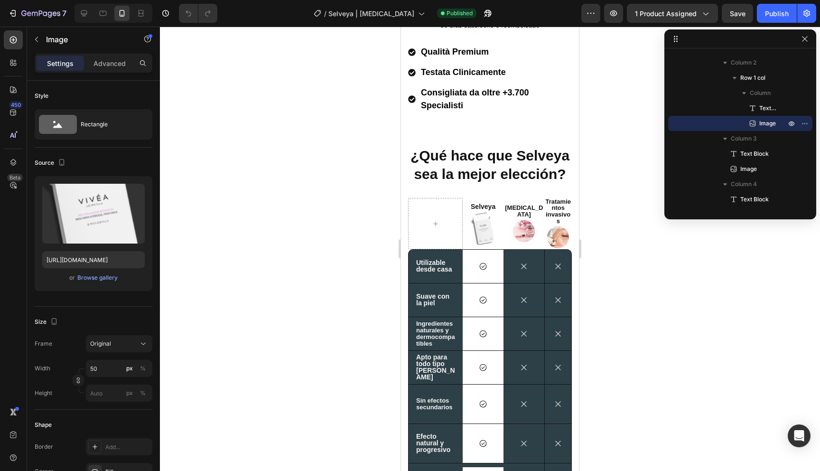
scroll to position [2966, 0]
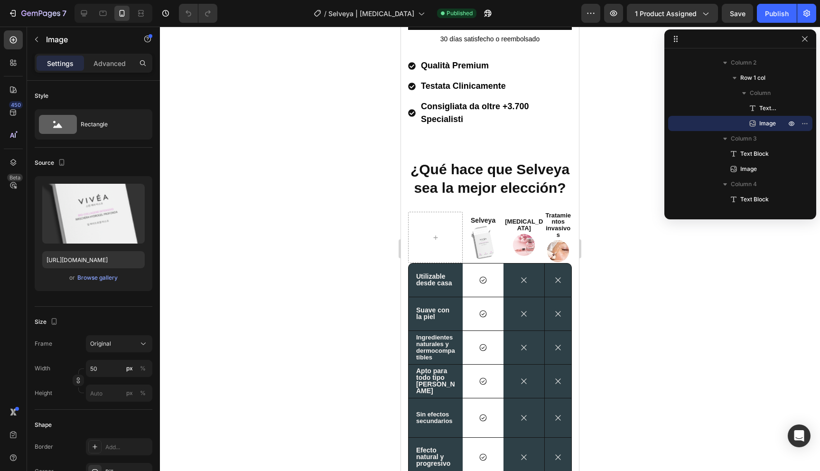
click at [485, 238] on img at bounding box center [483, 242] width 24 height 34
click at [481, 239] on img at bounding box center [483, 242] width 24 height 34
click at [483, 239] on img at bounding box center [483, 242] width 24 height 34
click at [87, 278] on div "Browse gallery" at bounding box center [97, 277] width 40 height 9
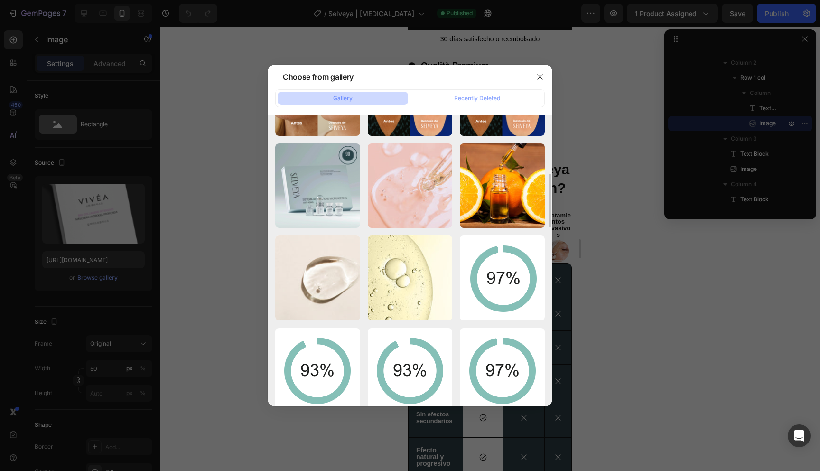
scroll to position [641, 0]
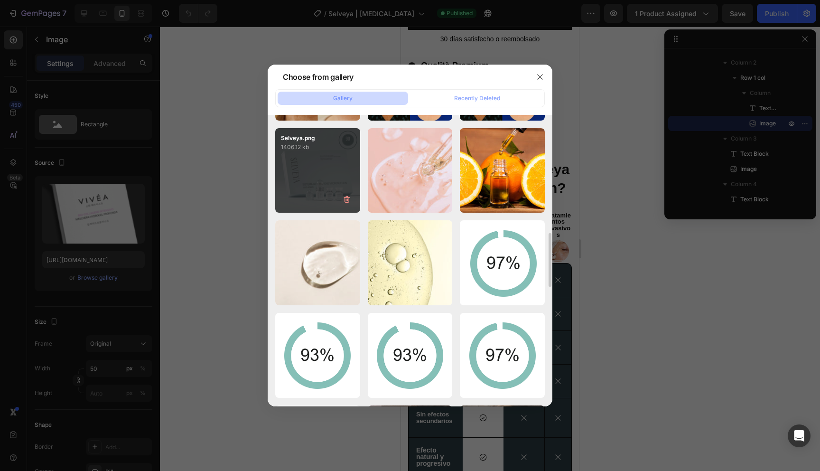
click at [331, 177] on div "Selveya.png 1406.12 kb" at bounding box center [317, 170] width 85 height 85
type input "https://cdn.shopify.com/s/files/1/0950/2523/4251/files/gempages_574961813515404…"
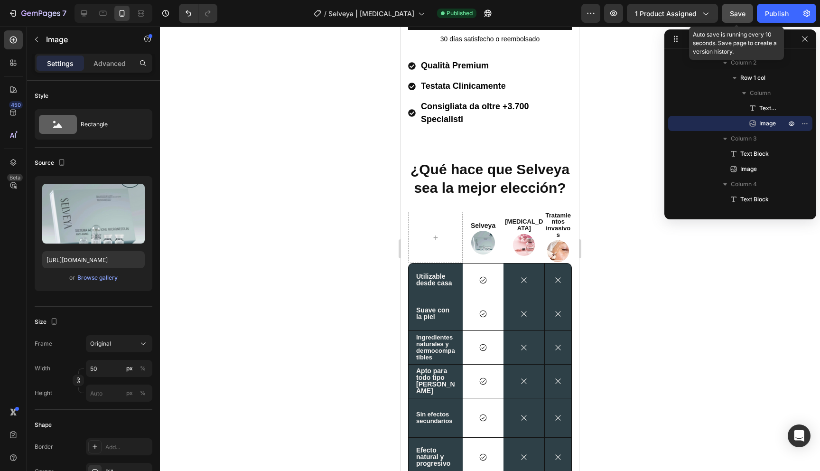
click at [736, 20] on button "Save" at bounding box center [737, 13] width 31 height 19
click at [776, 18] on div "Publish" at bounding box center [777, 14] width 24 height 10
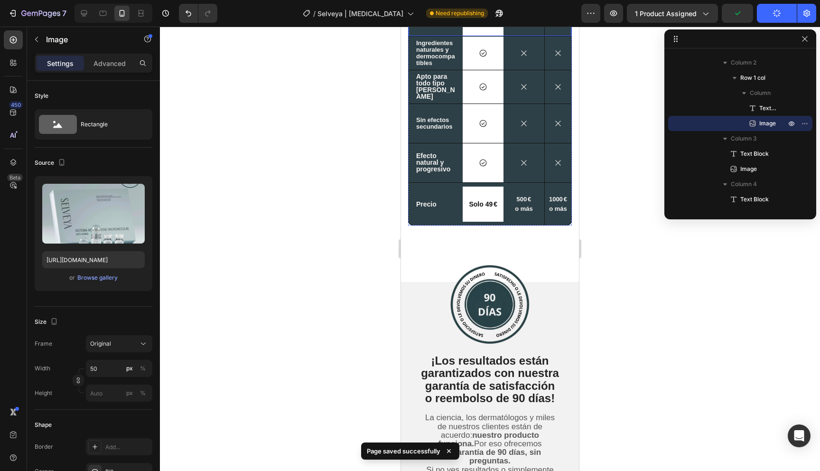
scroll to position [3384, 0]
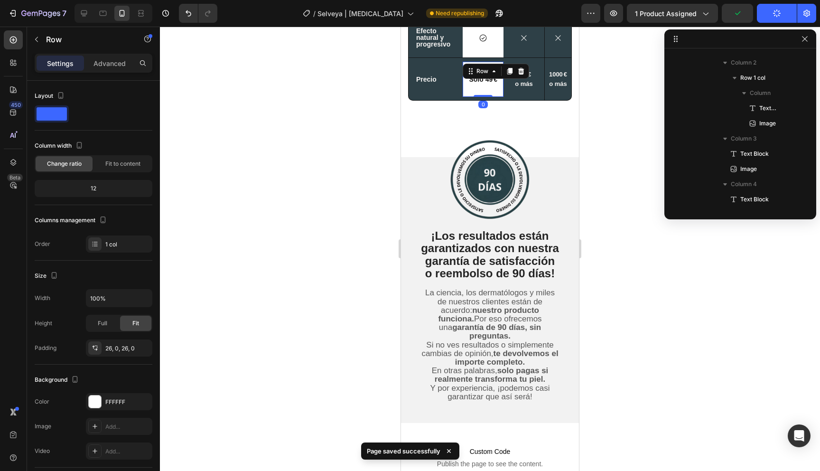
click at [481, 63] on div "Solo 49 € Text Block Row 0" at bounding box center [483, 79] width 41 height 35
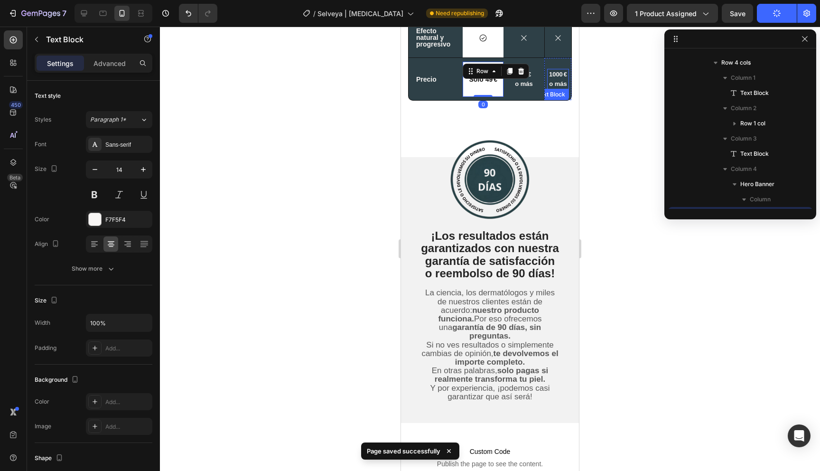
click at [554, 70] on p "1000 € o más" at bounding box center [558, 79] width 20 height 18
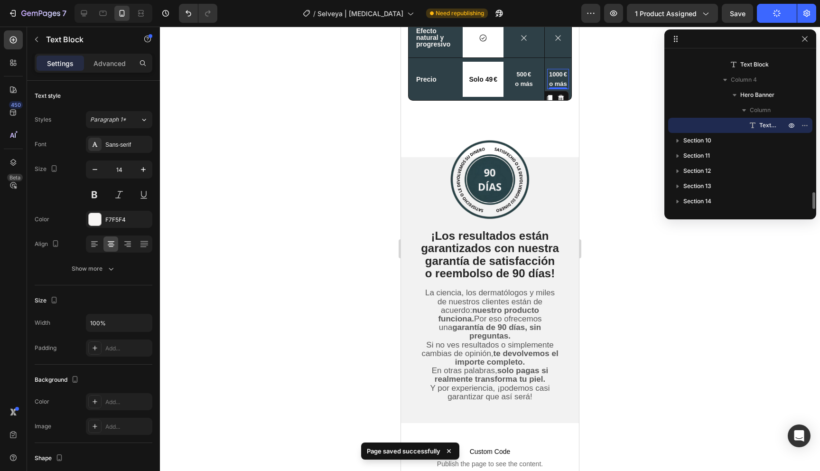
click at [363, 111] on div at bounding box center [490, 249] width 660 height 444
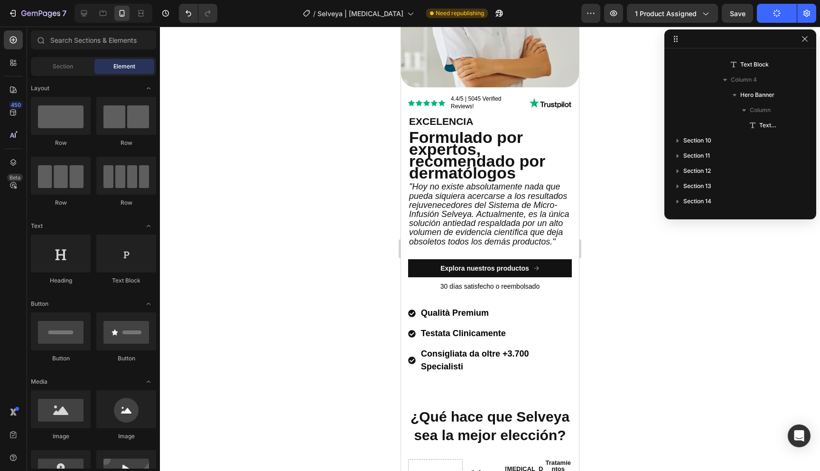
scroll to position [3014, 0]
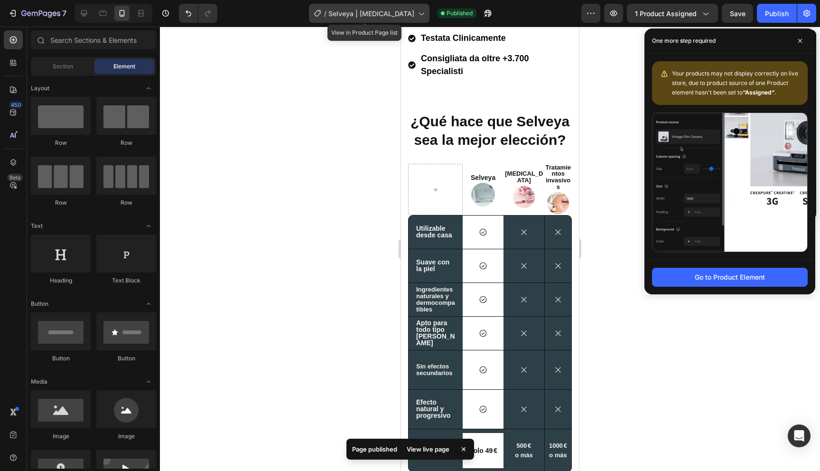
click at [378, 21] on div "/ Selveya | Microneedling" at bounding box center [369, 13] width 121 height 19
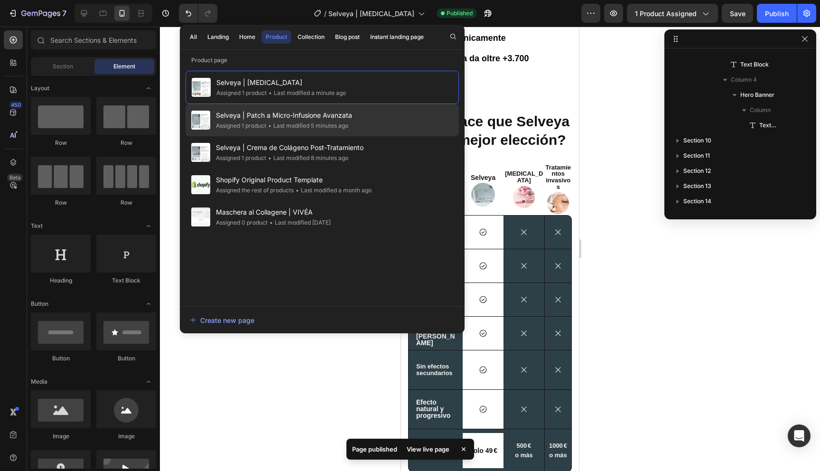
click at [286, 126] on div "• Last modified 5 minutes ago" at bounding box center [307, 125] width 82 height 9
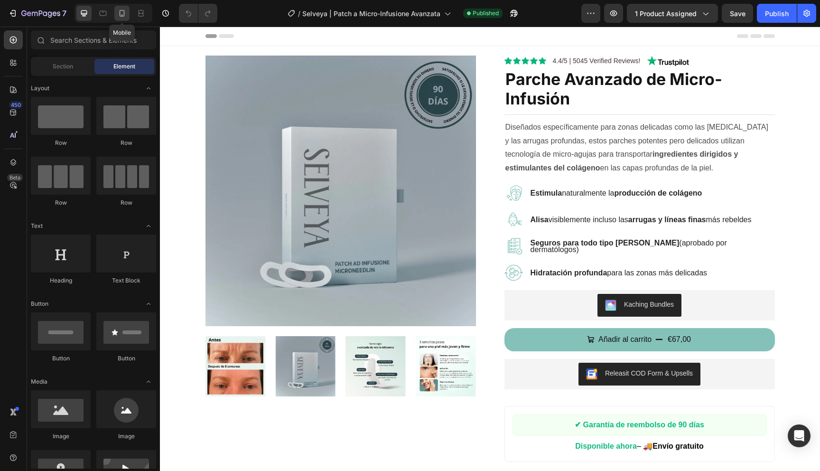
click at [121, 14] on icon at bounding box center [121, 13] width 9 height 9
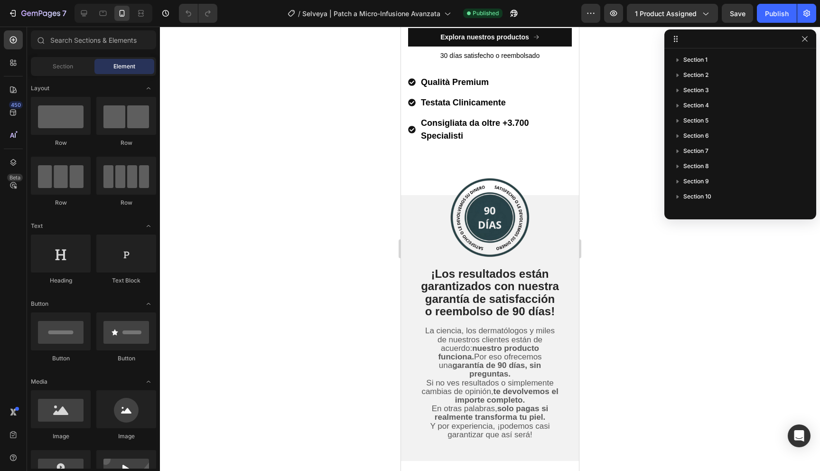
scroll to position [2393, 0]
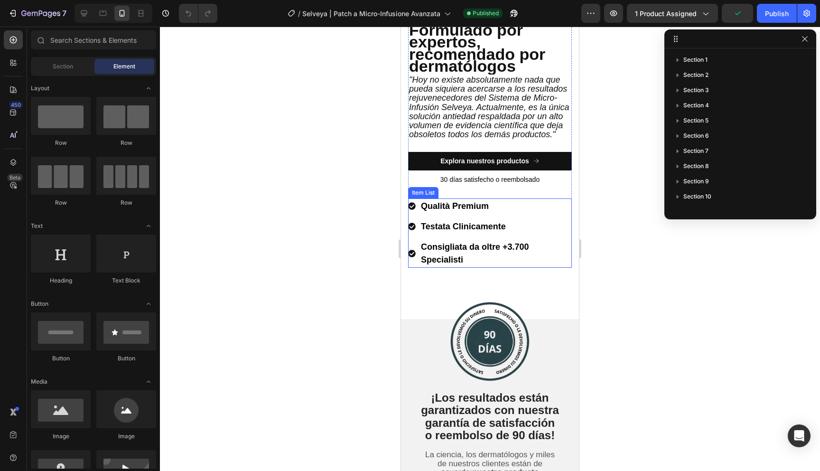
click at [432, 250] on strong "Consigliata da oltre +3.700 Specialisti" at bounding box center [475, 253] width 108 height 22
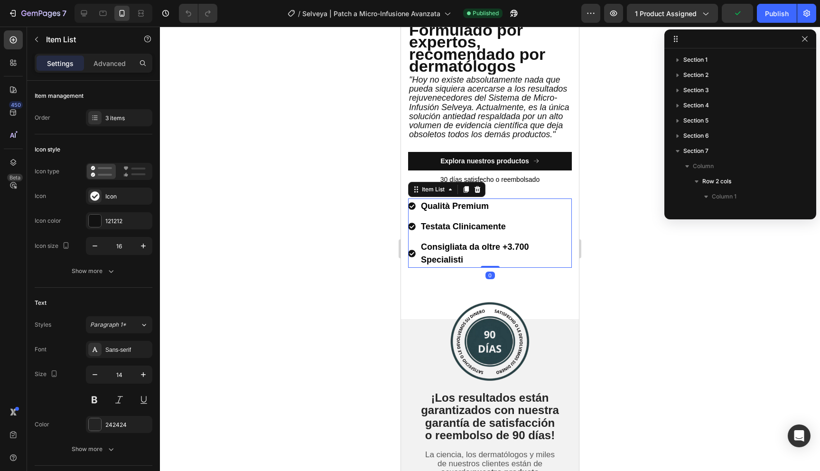
scroll to position [286, 0]
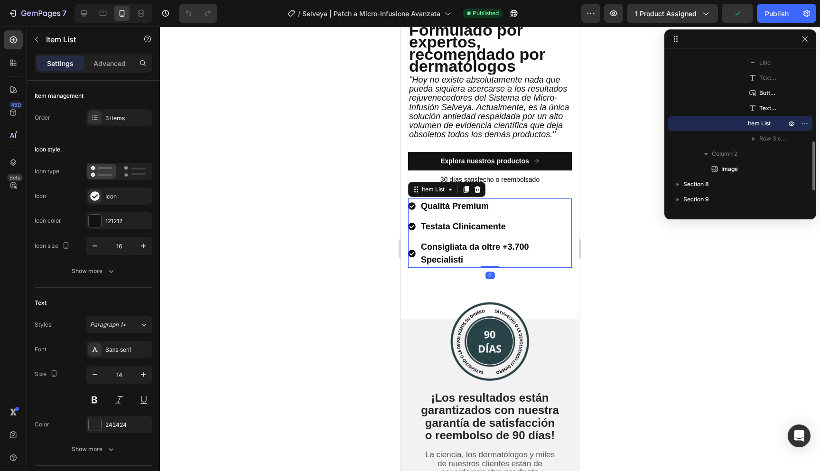
click at [372, 245] on div at bounding box center [490, 249] width 660 height 444
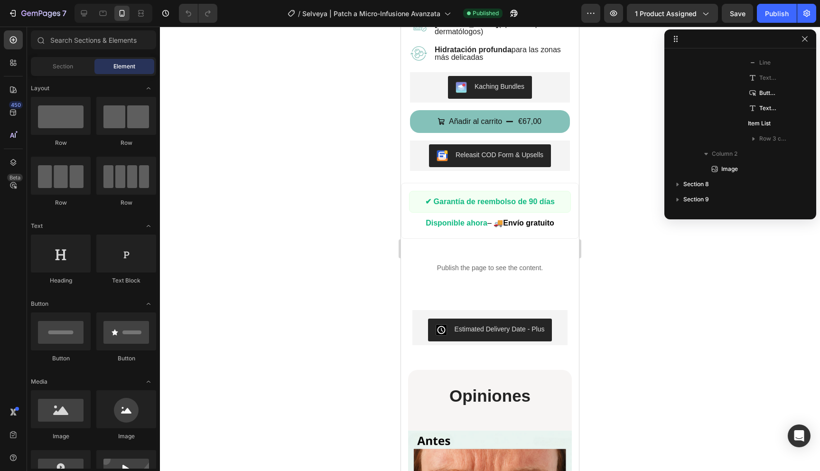
scroll to position [0, 0]
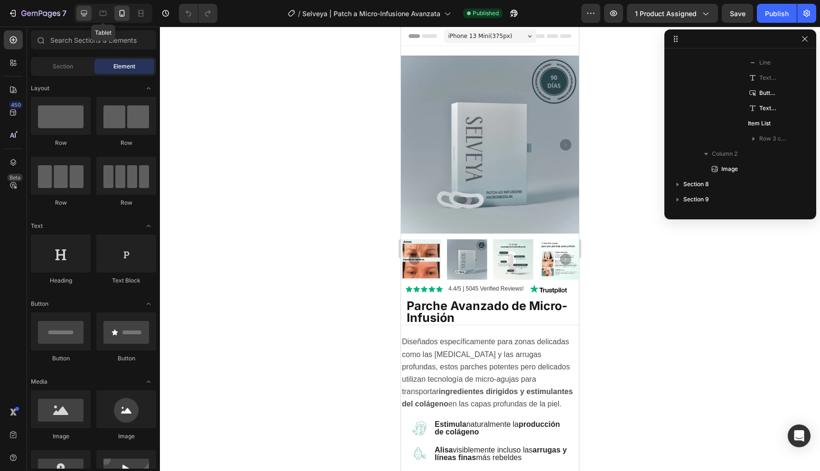
click at [87, 13] on icon at bounding box center [83, 13] width 9 height 9
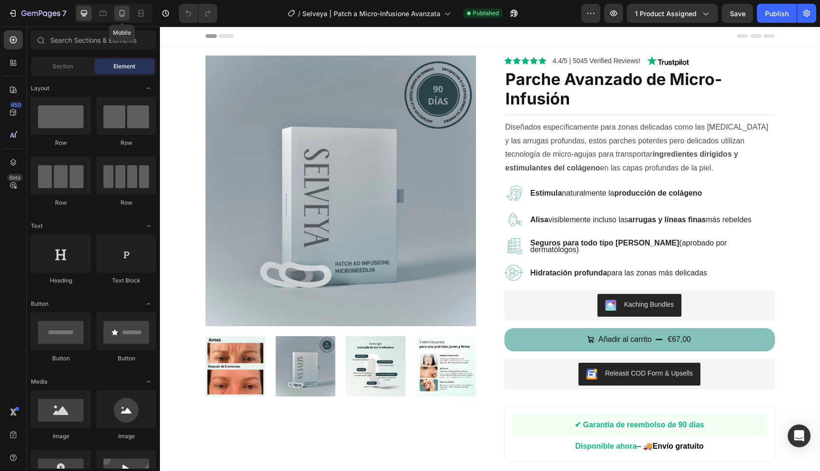
click at [118, 15] on icon at bounding box center [121, 13] width 9 height 9
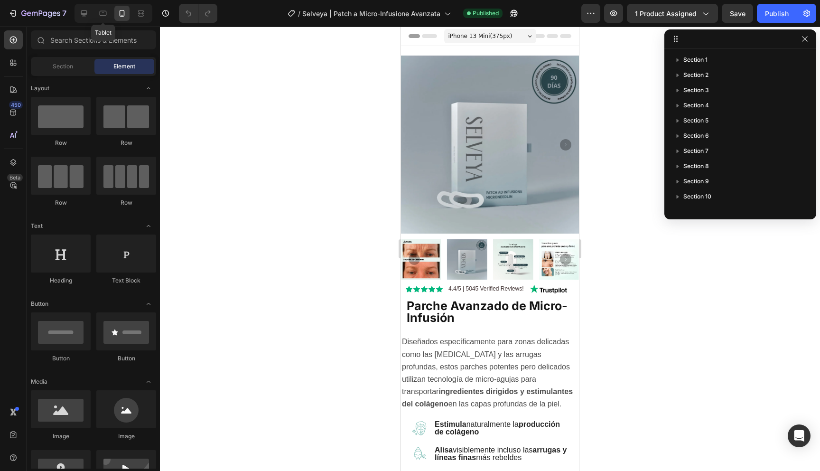
click at [92, 11] on div "Tablet" at bounding box center [113, 13] width 78 height 19
click at [84, 11] on icon at bounding box center [83, 13] width 9 height 9
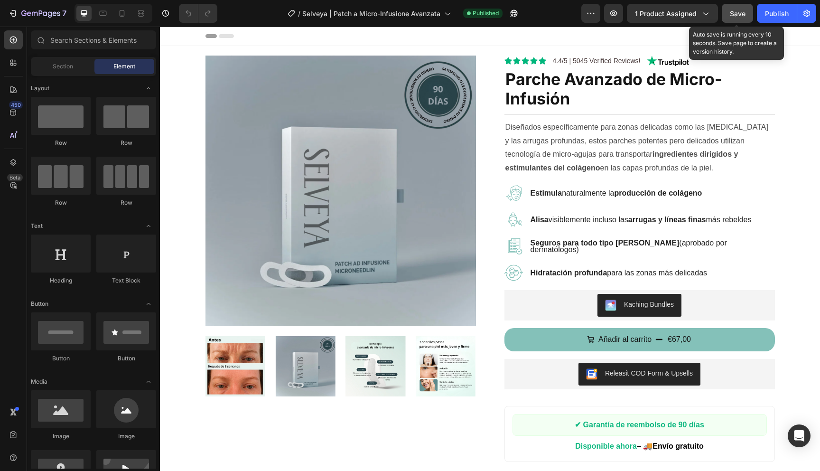
click at [736, 10] on span "Save" at bounding box center [738, 13] width 16 height 8
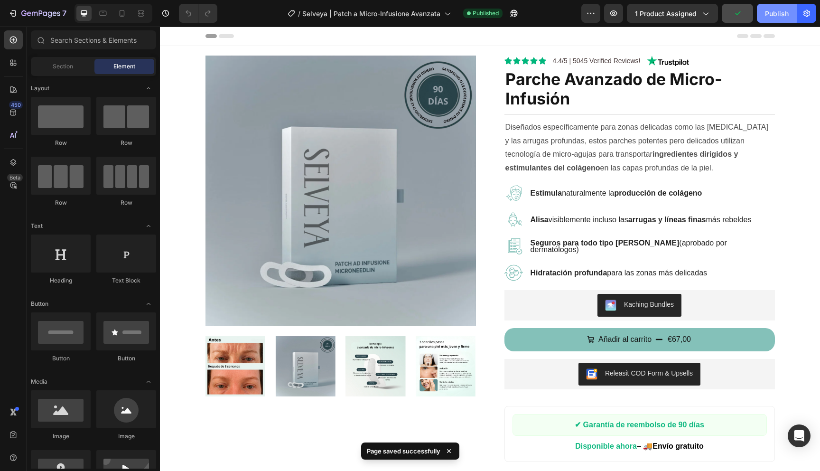
click at [767, 12] on div "Publish" at bounding box center [777, 14] width 24 height 10
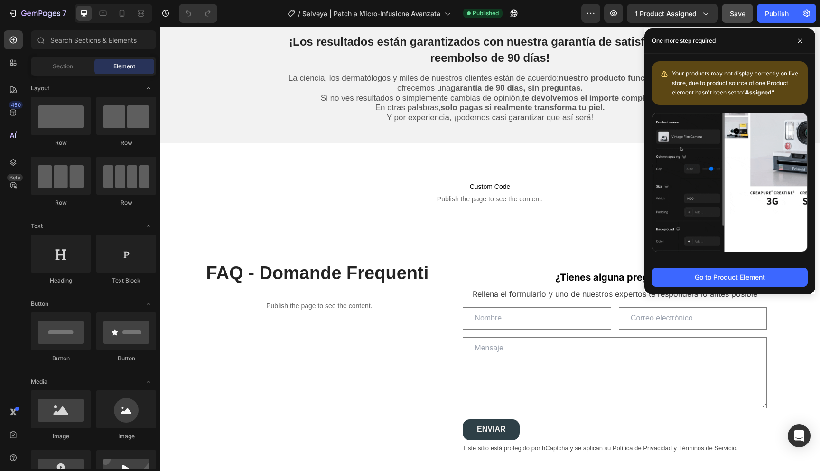
scroll to position [2034, 0]
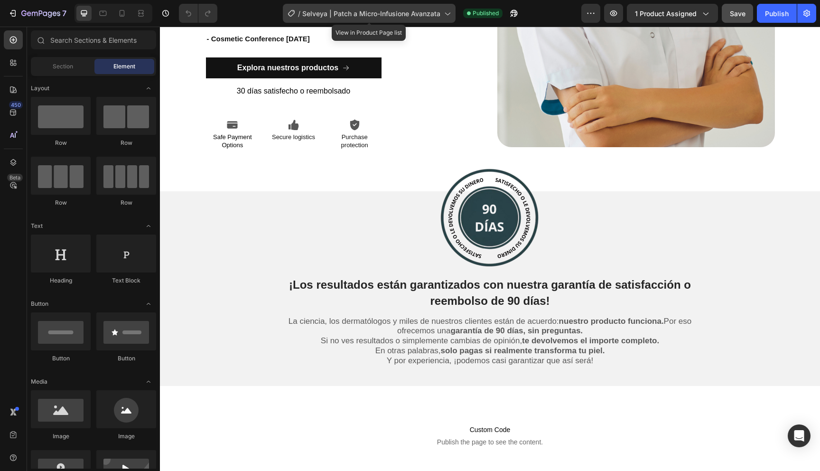
click at [333, 20] on div "/ [PERSON_NAME] | Patch a Micro-Infusione Avanzata" at bounding box center [369, 13] width 173 height 19
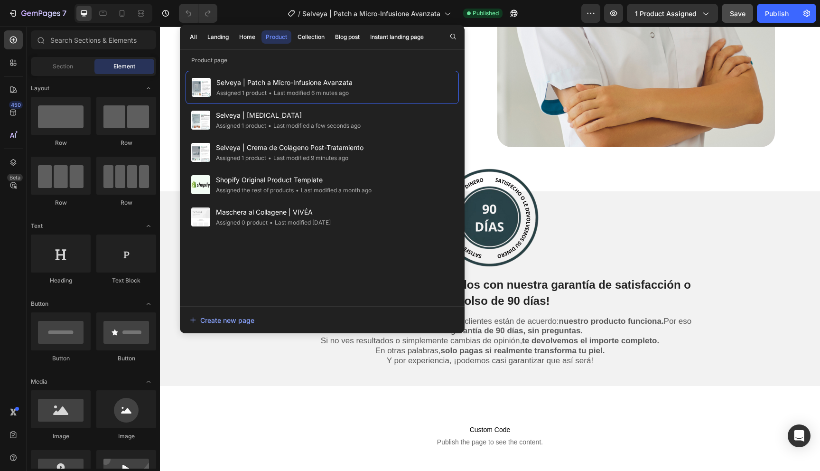
click at [644, 234] on div at bounding box center [490, 218] width 318 height 100
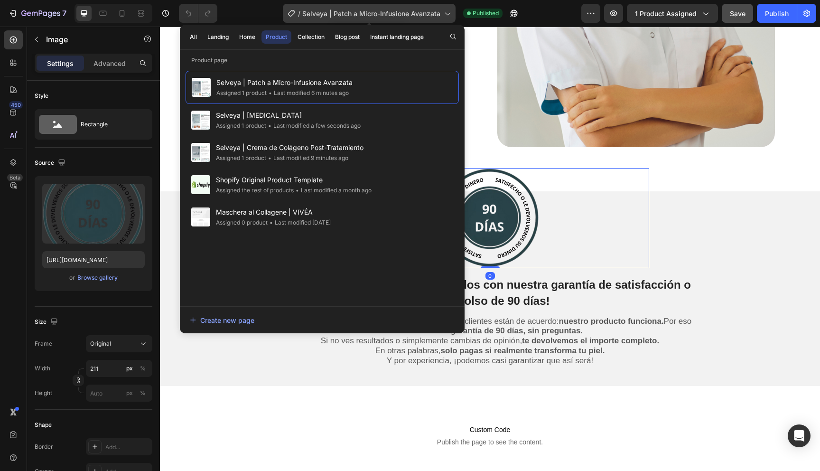
click at [400, 16] on span "Selveya | Patch a Micro-Infusione Avanzata" at bounding box center [371, 14] width 138 height 10
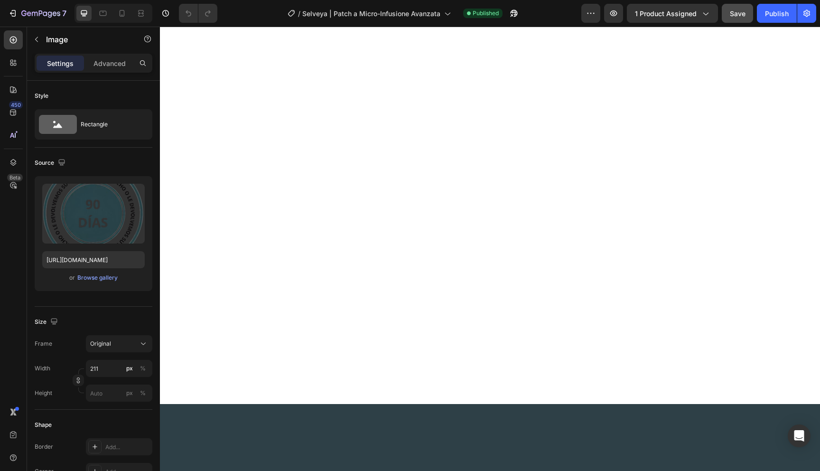
scroll to position [0, 0]
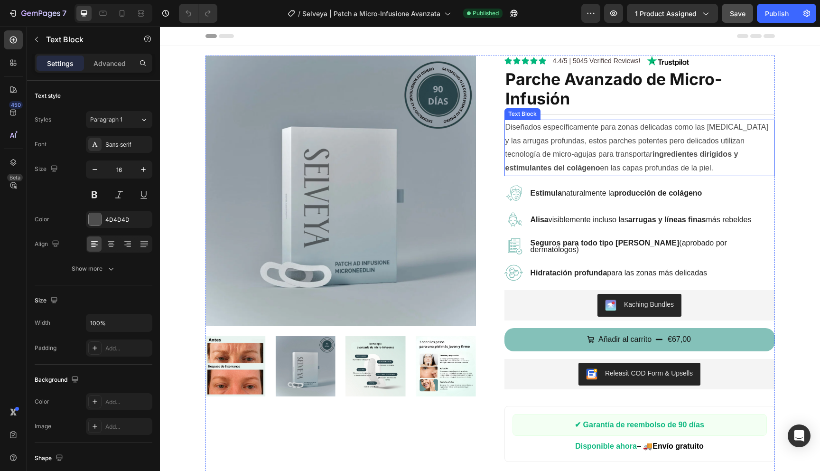
click at [564, 154] on span "Diseñados específicamente para zonas delicadas como las [MEDICAL_DATA] y las ar…" at bounding box center [636, 147] width 263 height 49
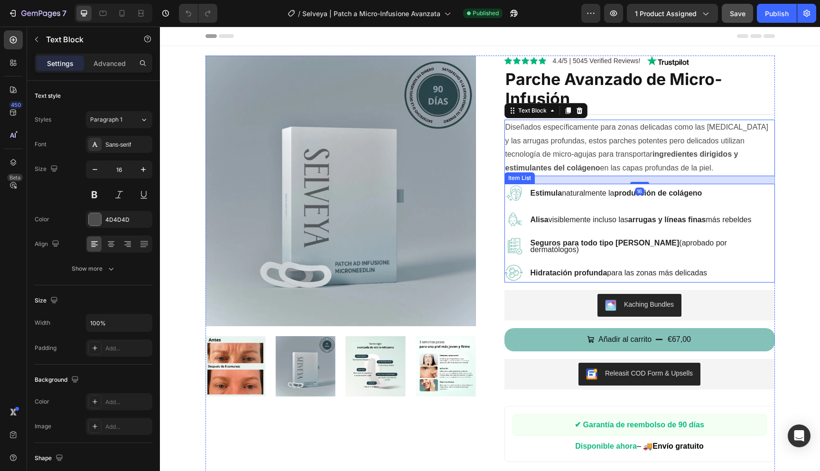
click at [553, 212] on div "[PERSON_NAME] visiblemente incluso las arrugas y líneas finas más rebeldes" at bounding box center [639, 219] width 270 height 19
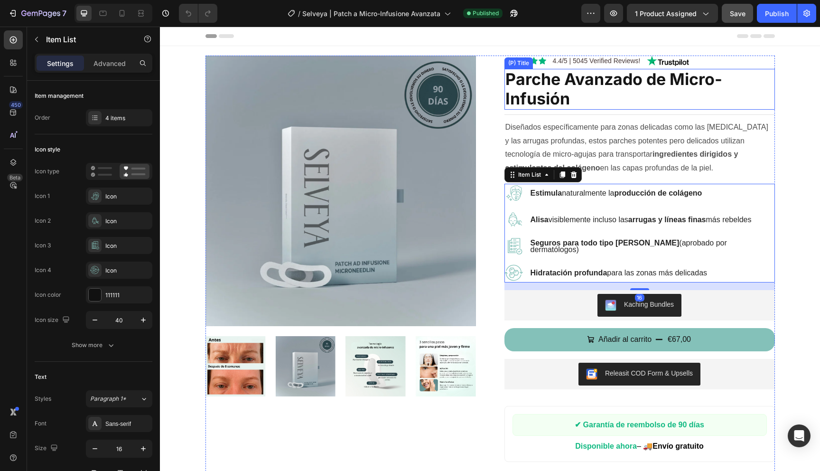
click at [765, 108] on h2 "Parche Avanzado de Micro-Infusión" at bounding box center [639, 89] width 270 height 41
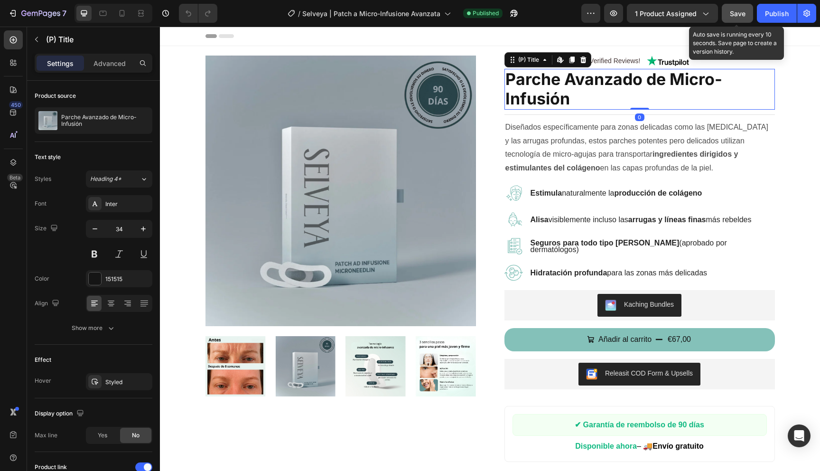
click at [731, 7] on button "Save" at bounding box center [737, 13] width 31 height 19
click at [770, 17] on div "Publish" at bounding box center [777, 14] width 24 height 10
